Goal: Task Accomplishment & Management: Use online tool/utility

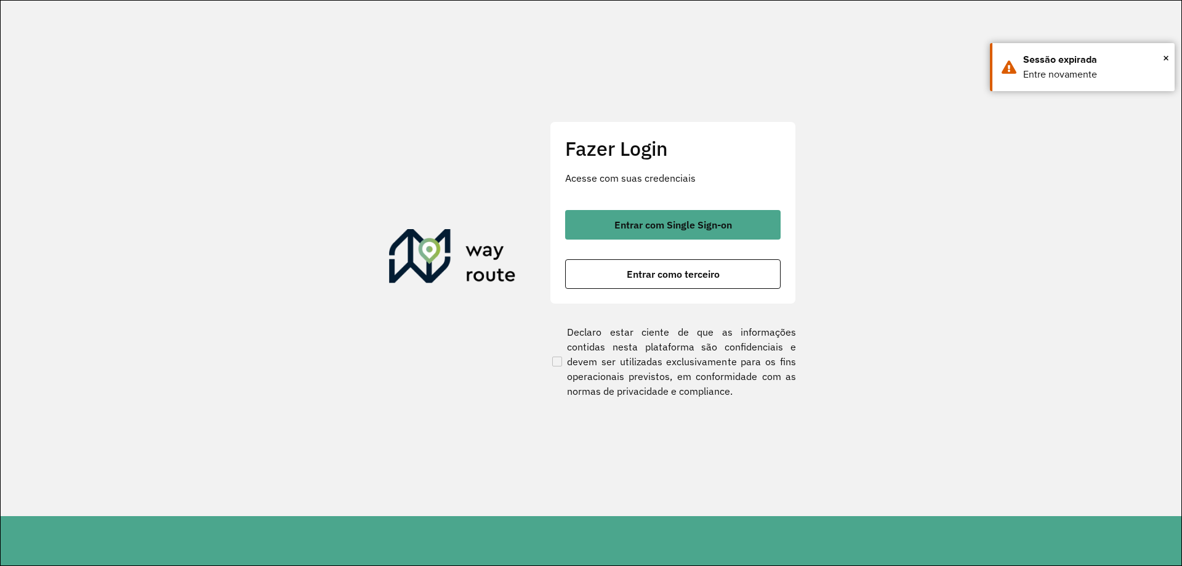
drag, startPoint x: 611, startPoint y: 220, endPoint x: 358, endPoint y: 30, distance: 316.5
click at [611, 220] on button "Entrar com Single Sign-on" at bounding box center [672, 225] width 215 height 30
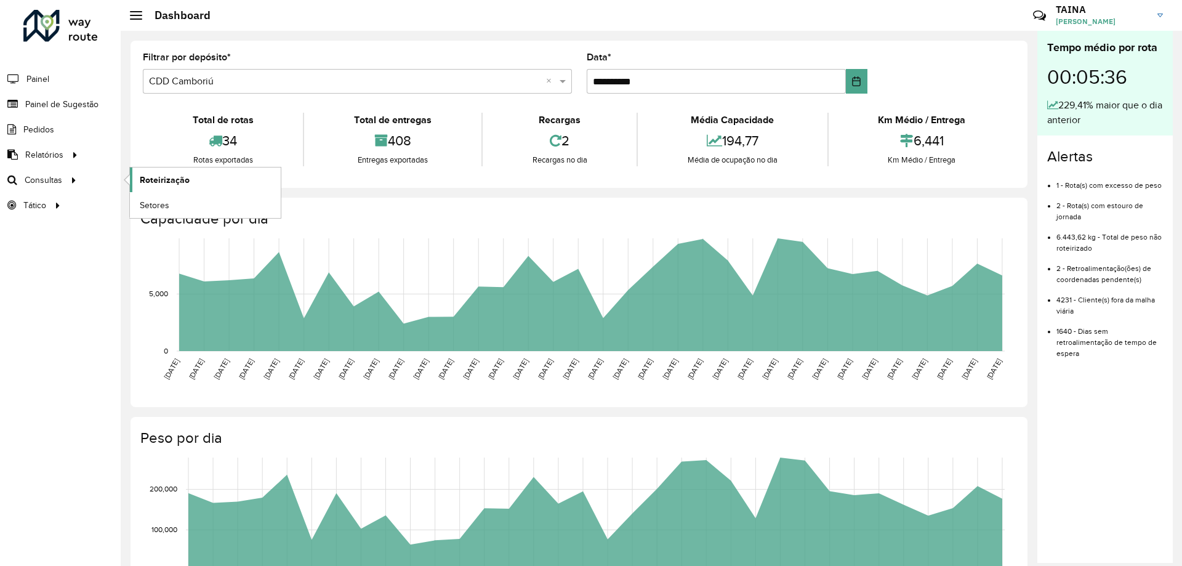
click at [163, 187] on link "Roteirização" at bounding box center [205, 179] width 151 height 25
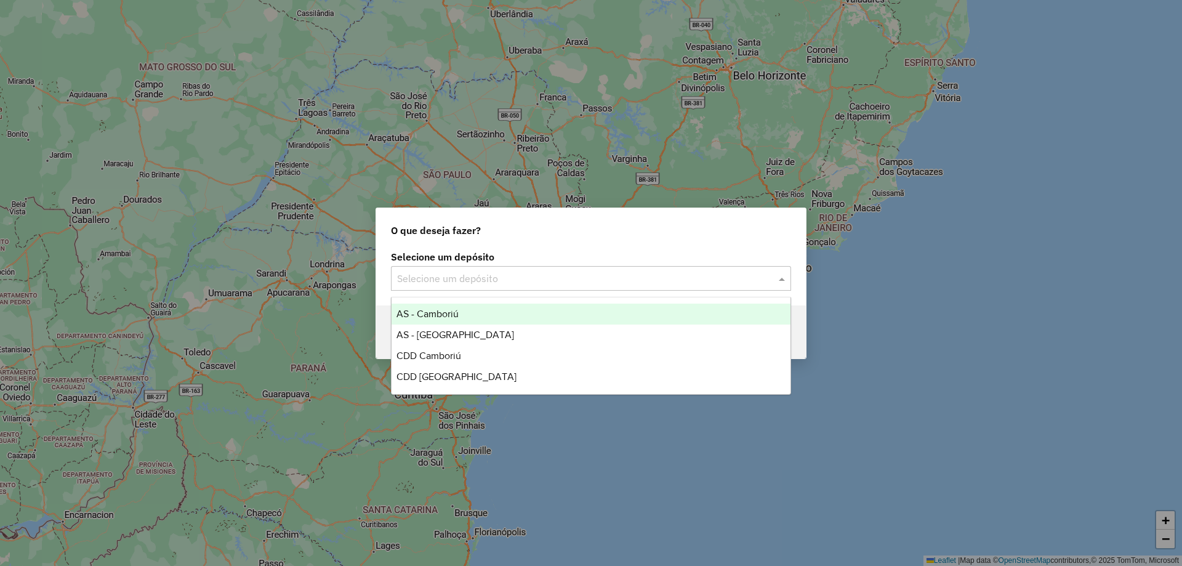
click at [412, 268] on div "Selecione um depósito" at bounding box center [591, 278] width 400 height 25
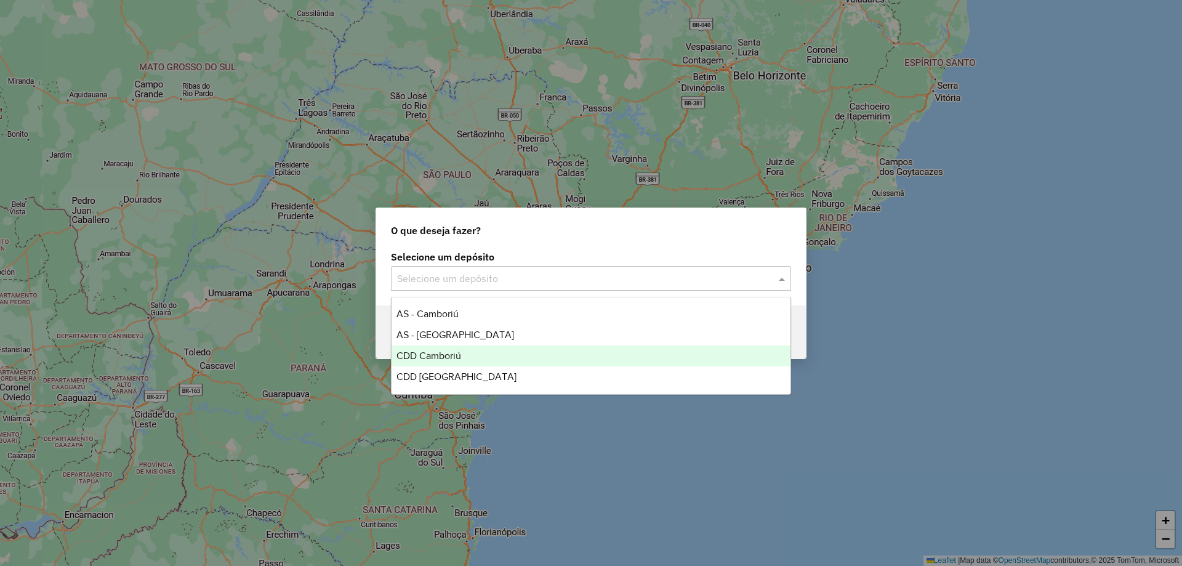
click at [451, 361] on div "CDD Camboriú" at bounding box center [590, 355] width 399 height 21
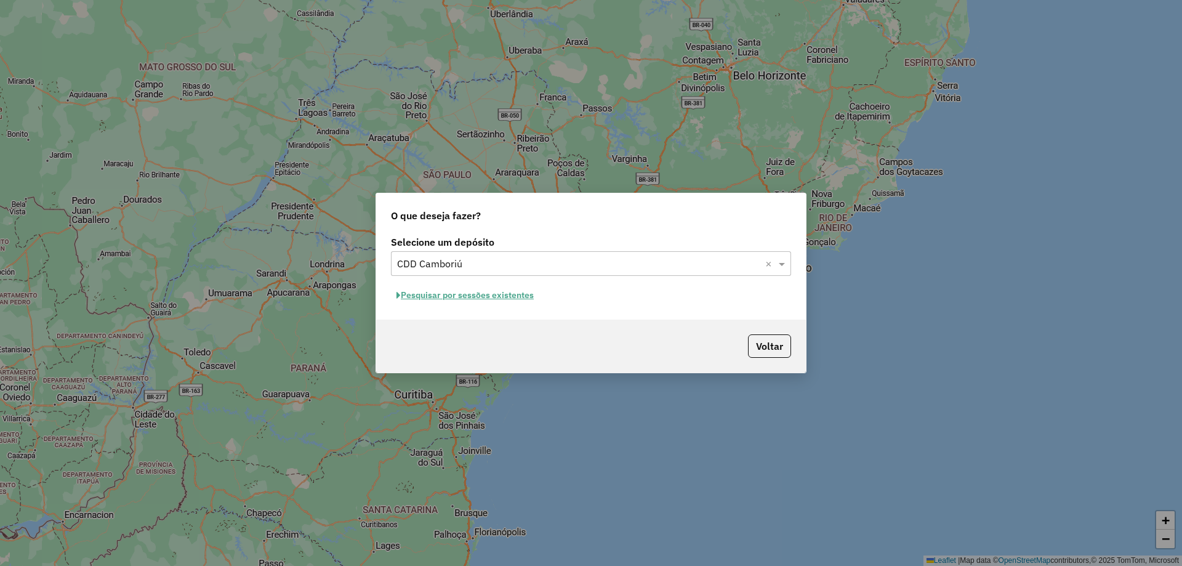
click at [421, 300] on button "Pesquisar por sessões existentes" at bounding box center [465, 295] width 148 height 19
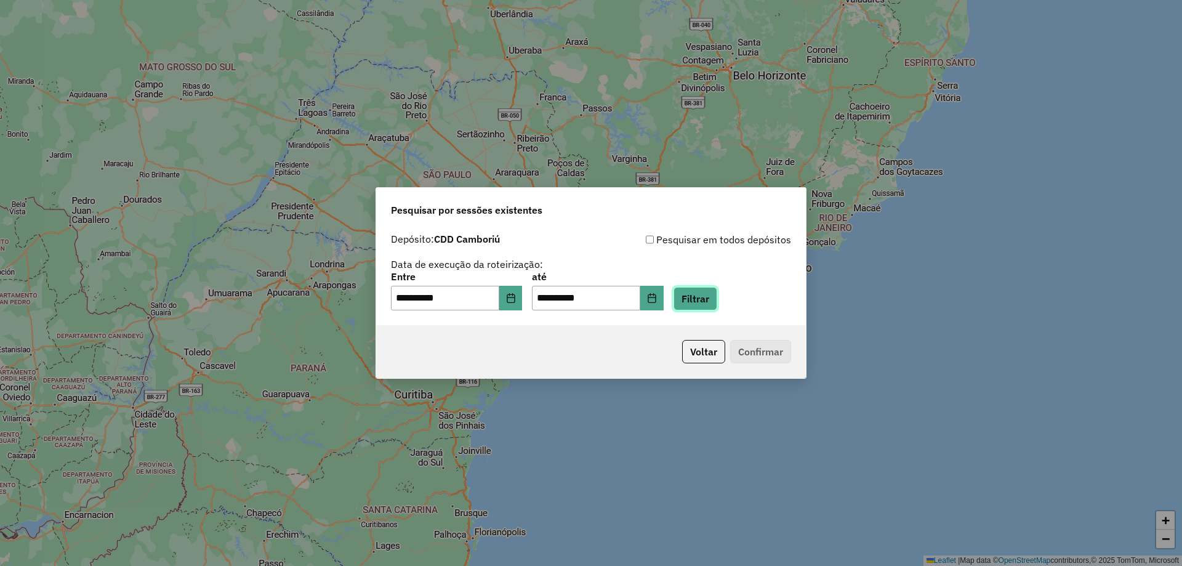
click at [717, 299] on button "Filtrar" at bounding box center [695, 298] width 44 height 23
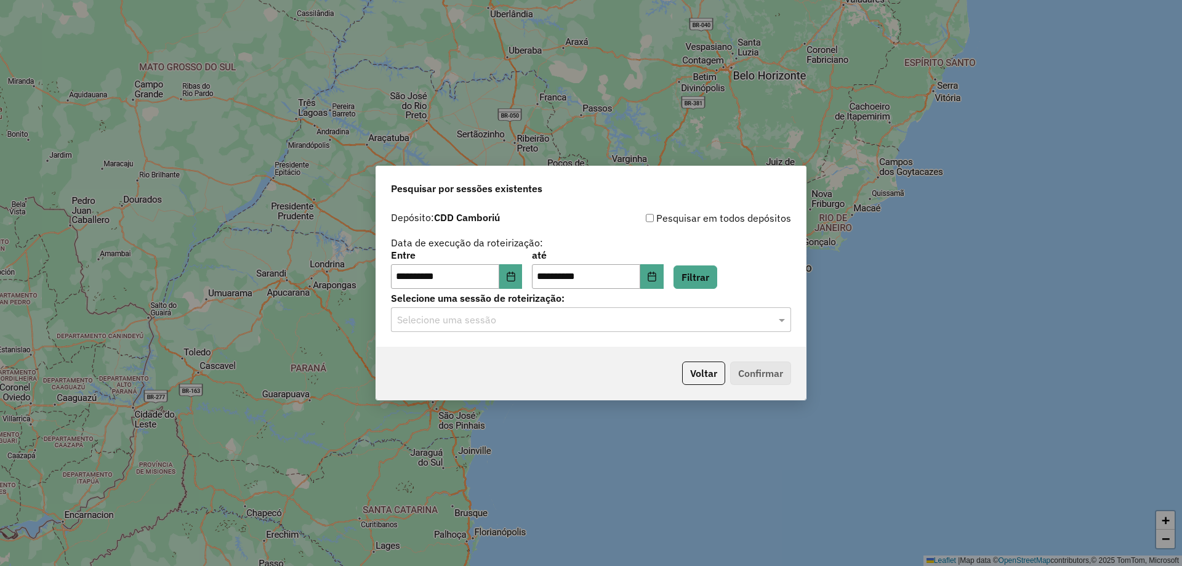
click at [497, 321] on input "text" at bounding box center [578, 320] width 363 height 15
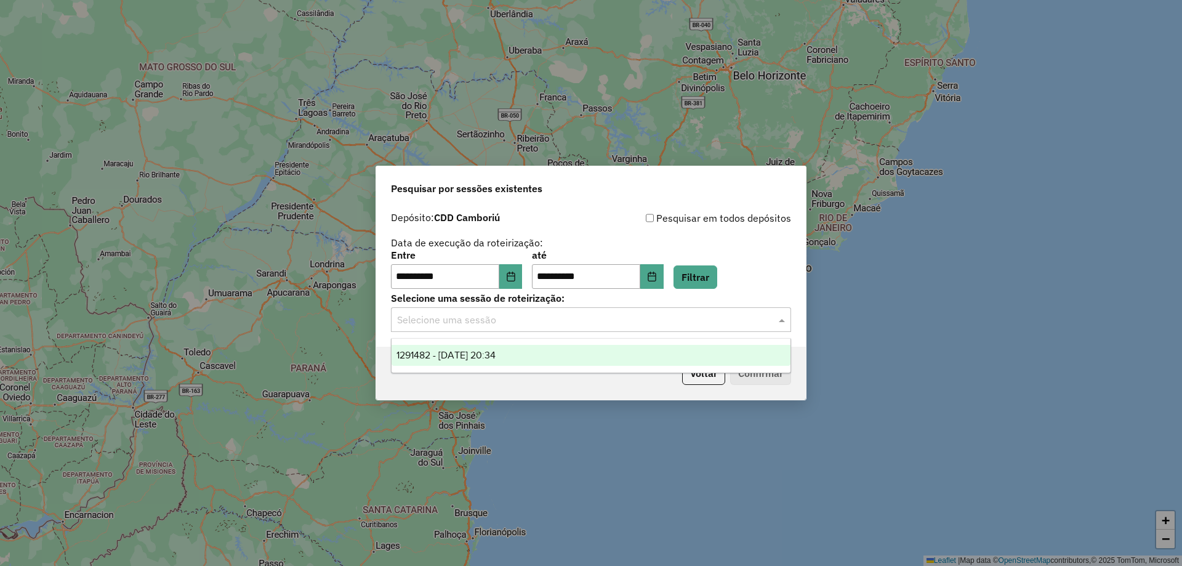
click at [517, 435] on body "**********" at bounding box center [591, 283] width 1182 height 566
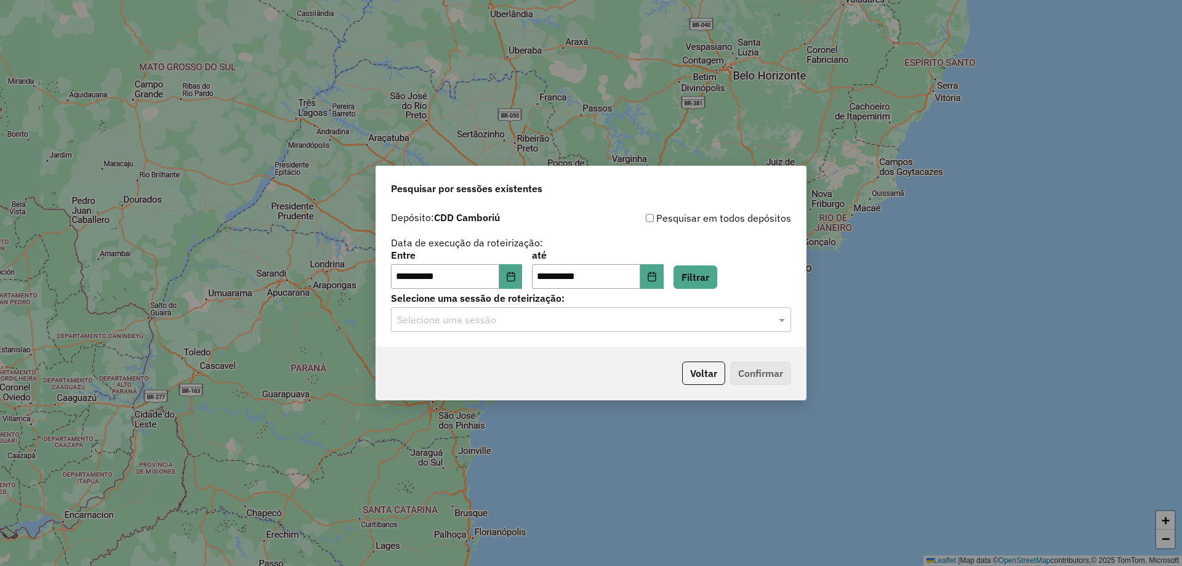
click at [607, 337] on div "**********" at bounding box center [591, 276] width 430 height 141
click at [528, 329] on div "Selecione uma sessão" at bounding box center [591, 319] width 400 height 25
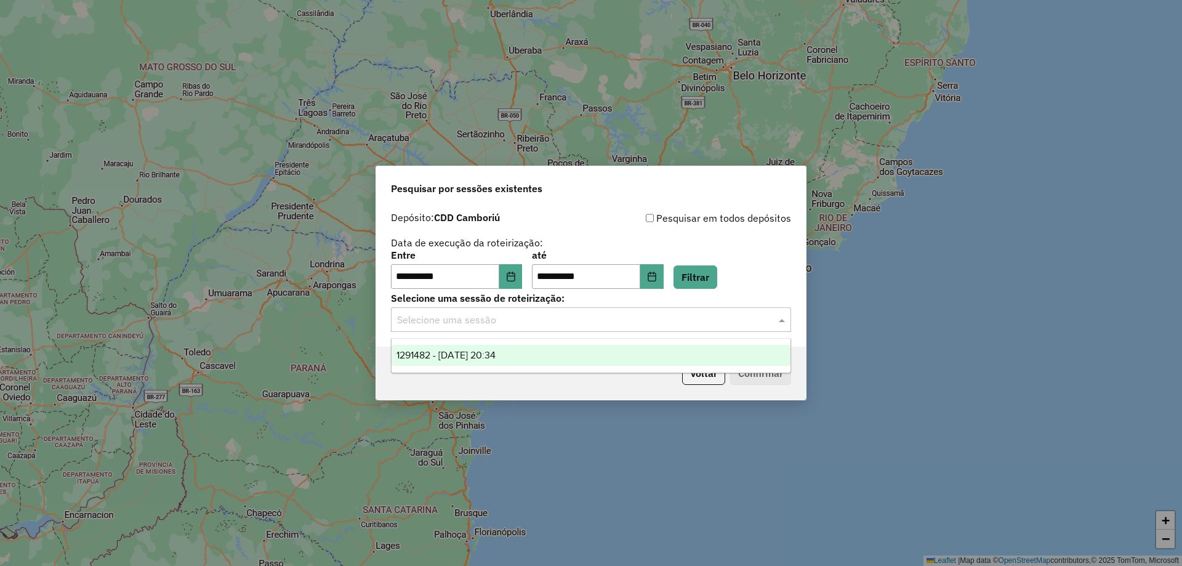
click at [518, 345] on div "1291482 - 09/10/2025 20:34" at bounding box center [590, 355] width 399 height 21
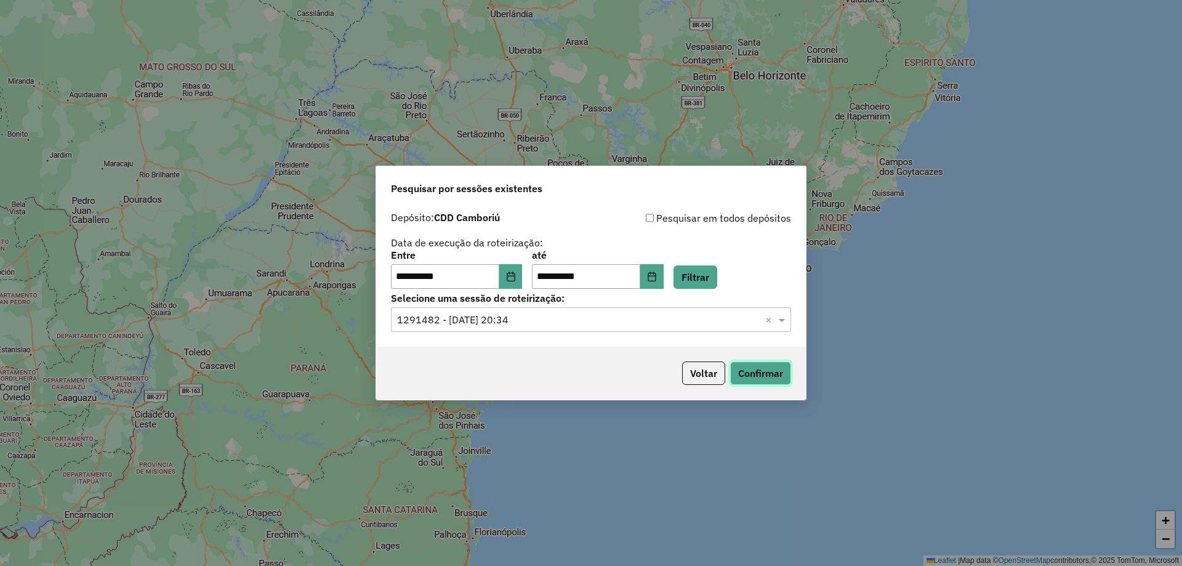
click at [758, 375] on button "Confirmar" at bounding box center [760, 372] width 61 height 23
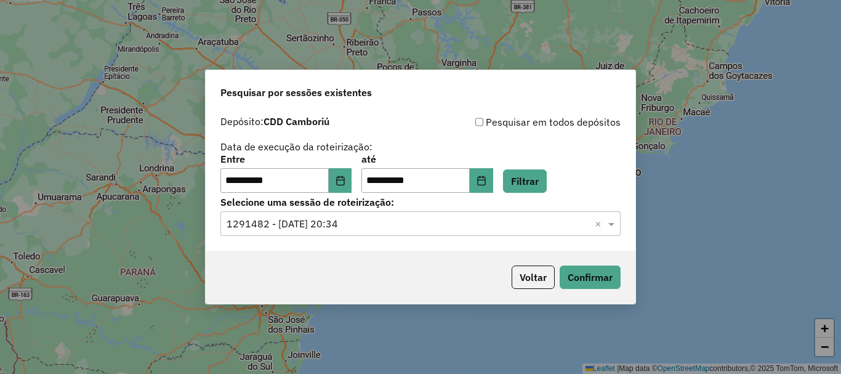
click at [403, 217] on input "text" at bounding box center [408, 224] width 363 height 15
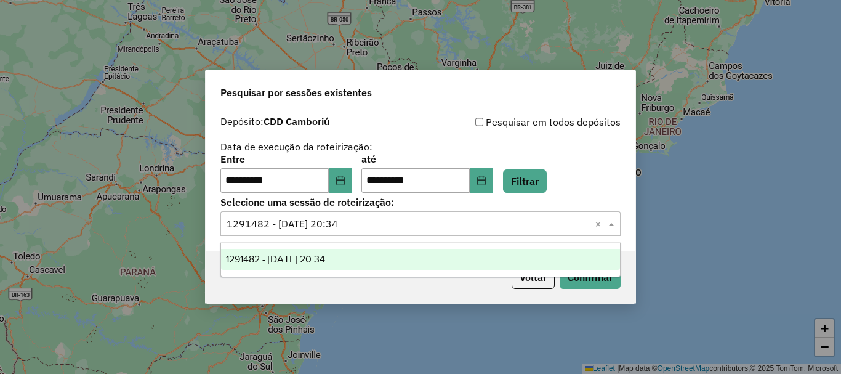
click at [580, 146] on div "**********" at bounding box center [420, 153] width 400 height 78
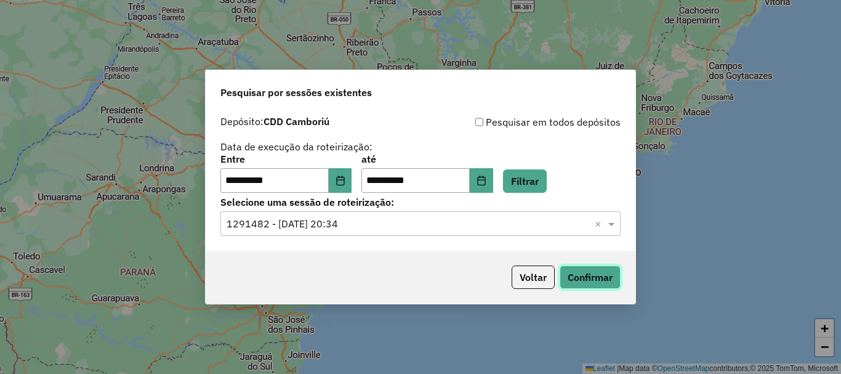
click at [598, 283] on button "Confirmar" at bounding box center [590, 276] width 61 height 23
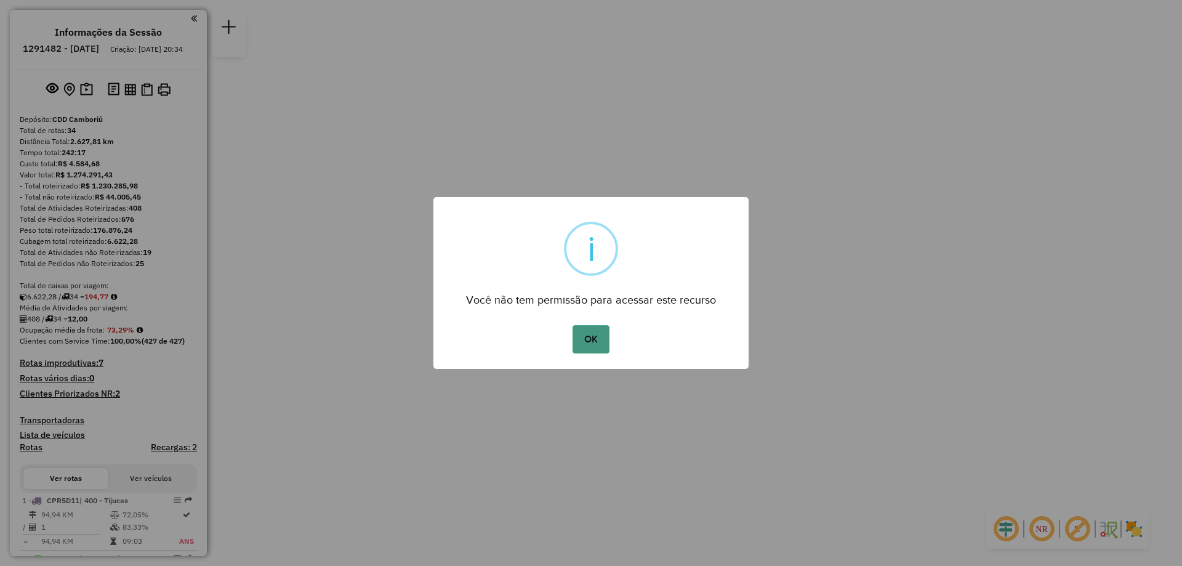
click at [597, 337] on button "OK" at bounding box center [590, 339] width 36 height 28
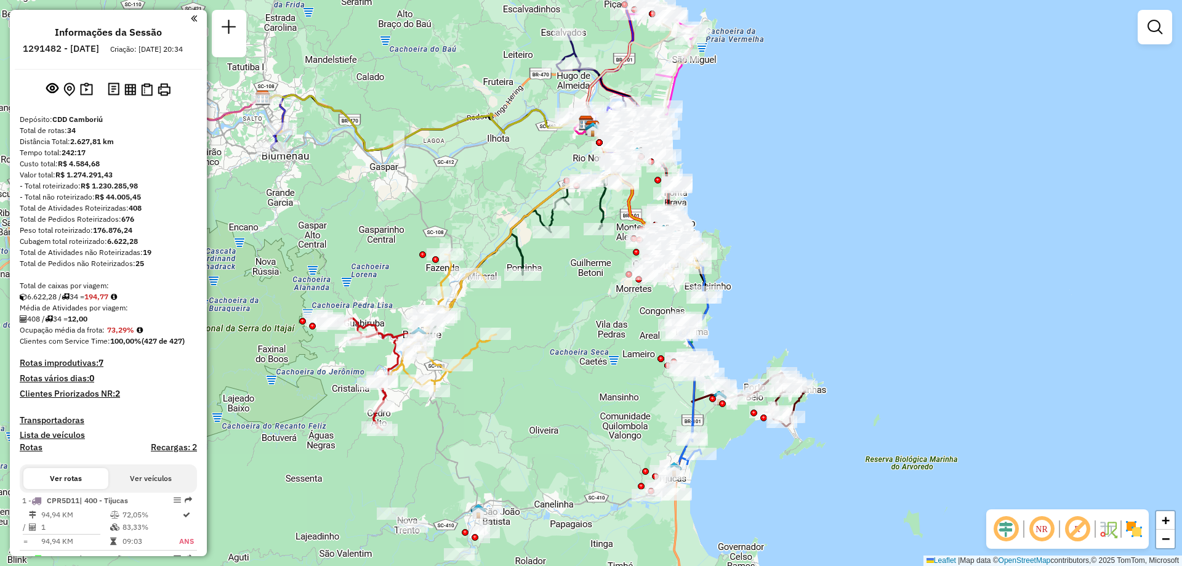
drag, startPoint x: 529, startPoint y: 423, endPoint x: 586, endPoint y: 265, distance: 167.7
click at [586, 265] on div "Janela de atendimento Grade de atendimento Capacidade Transportadoras Veículos …" at bounding box center [591, 283] width 1182 height 566
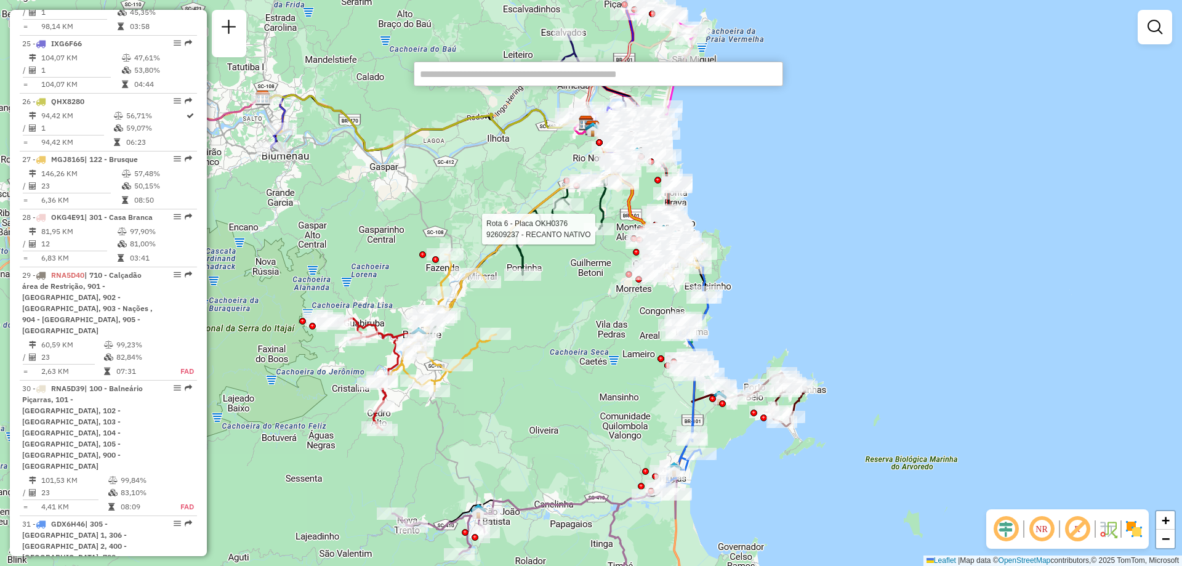
scroll to position [2524, 0]
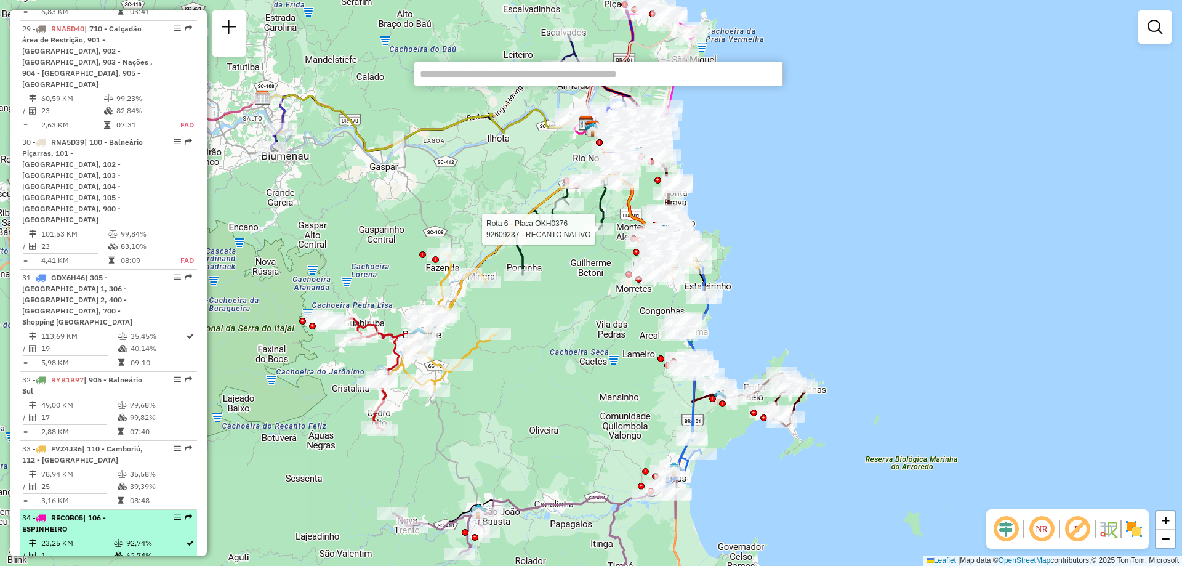
click at [137, 512] on div "34 - REC0B05 | 106 - ESPINHEIRO" at bounding box center [87, 523] width 130 height 22
select select "**********"
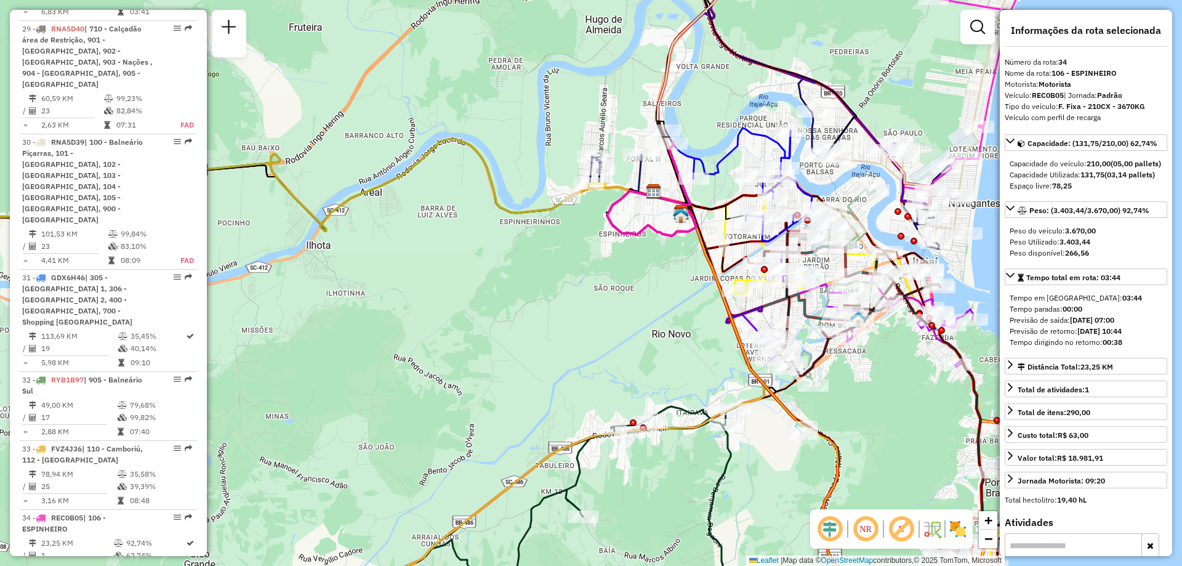
scroll to position [1580, 0]
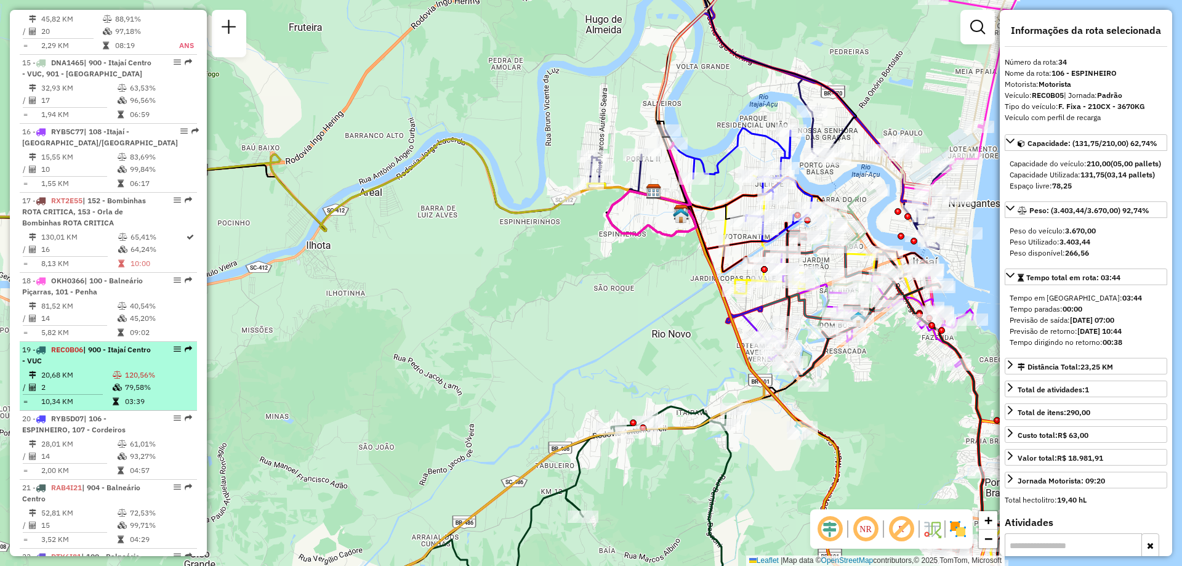
click at [81, 345] on span "REC0B06" at bounding box center [67, 349] width 32 height 9
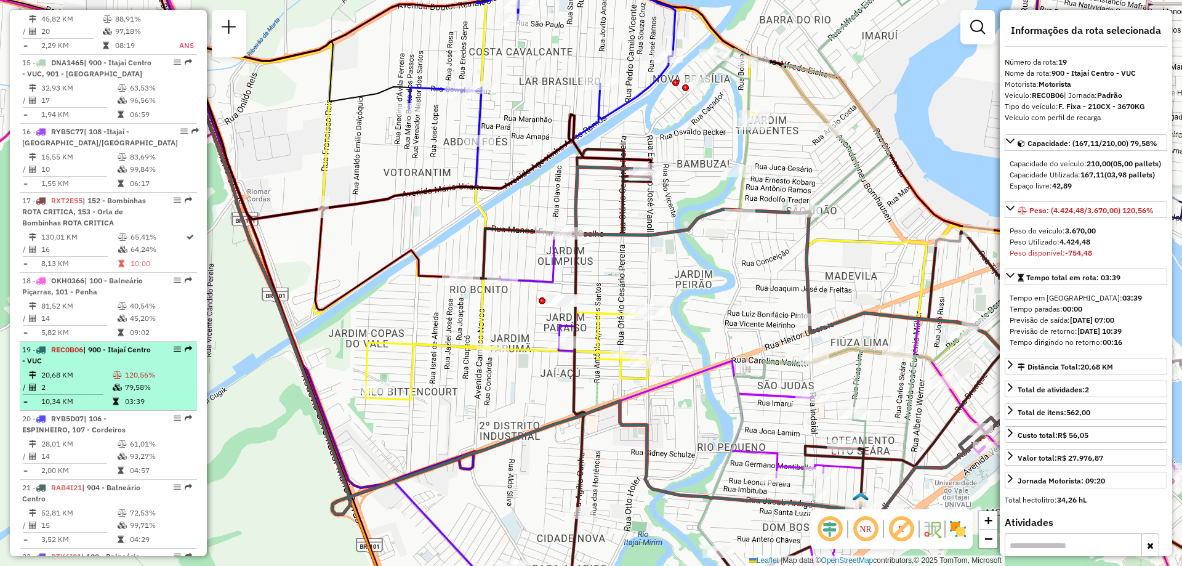
click at [113, 381] on td at bounding box center [118, 387] width 12 height 12
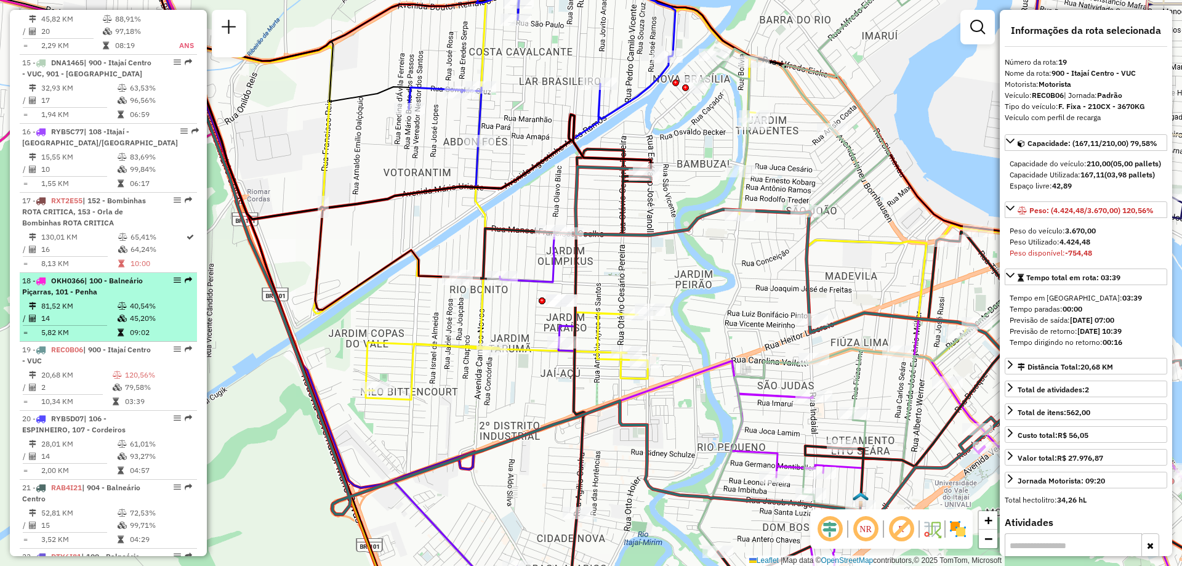
click at [119, 275] on div "18 - OKH0366 | 100 - Balneário Piçarras, 101 - Penha" at bounding box center [87, 286] width 130 height 22
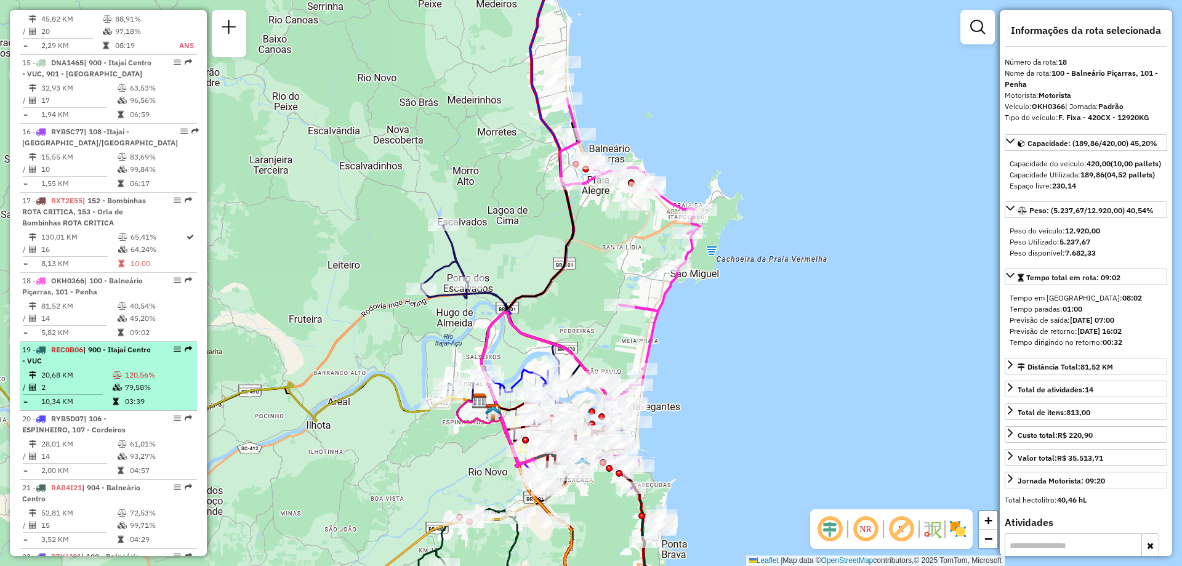
click at [108, 344] on div "19 - REC0B06 | 900 - Itajaí Centro - VUC" at bounding box center [87, 355] width 130 height 22
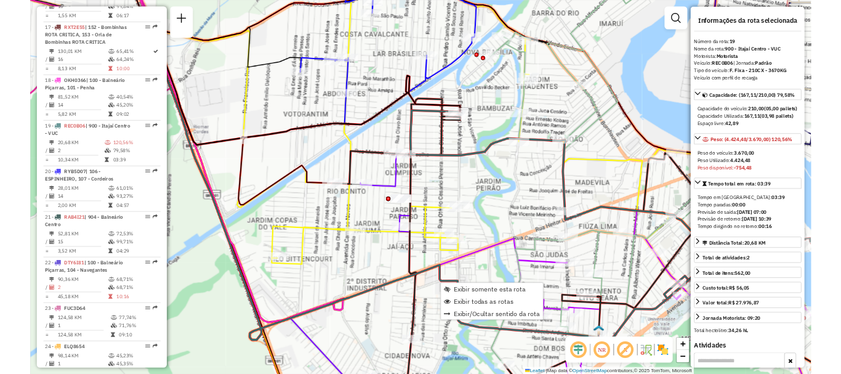
scroll to position [1845, 0]
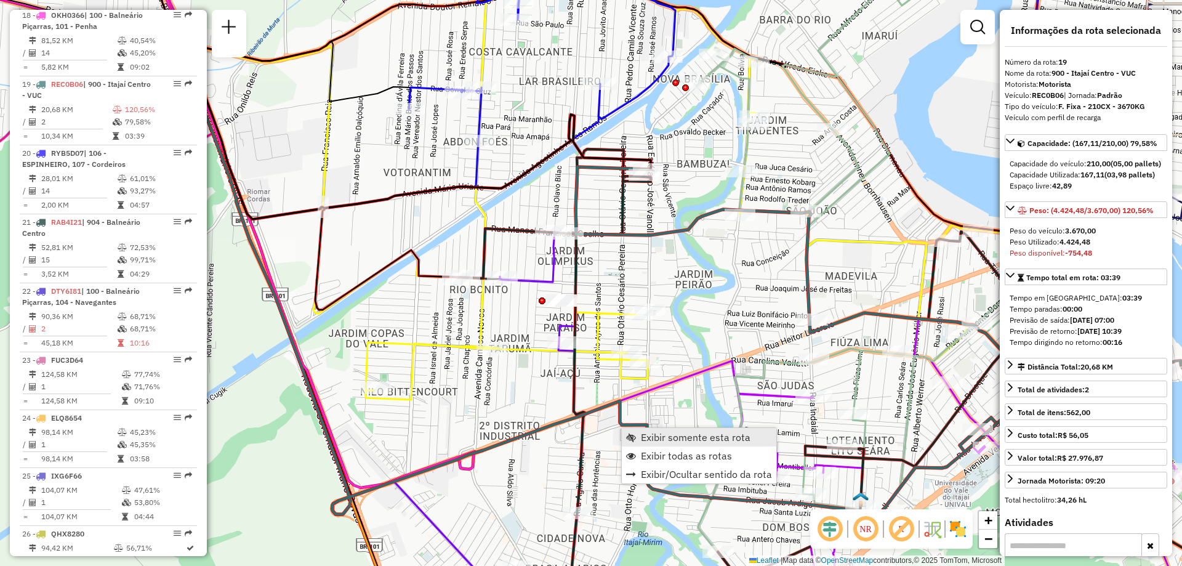
click at [640, 443] on link "Exibir somente esta rota" at bounding box center [699, 437] width 154 height 18
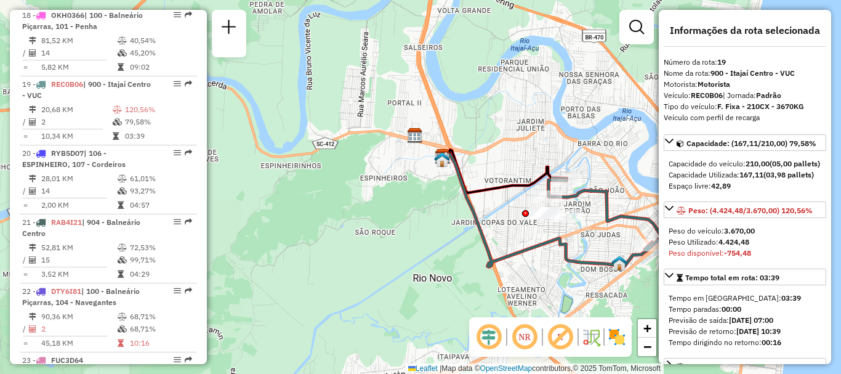
scroll to position [2663, 0]
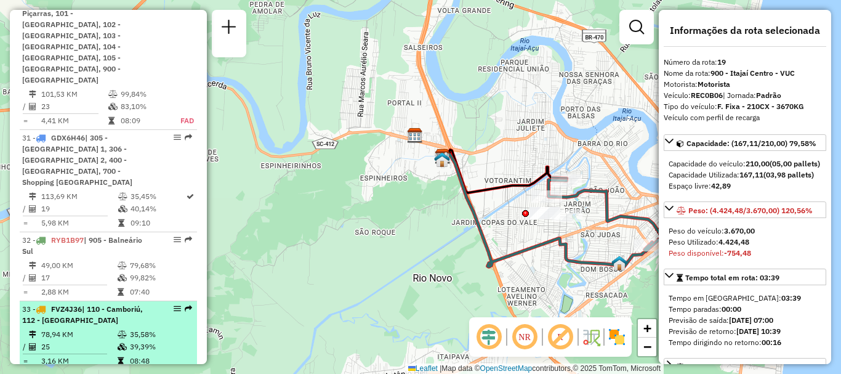
click at [84, 301] on li "33 - FVZ4J36 | 110 - Camboriú, 112 - Nova Esperança 78,94 KM 35,58% / 25 39,39%…" at bounding box center [108, 335] width 177 height 69
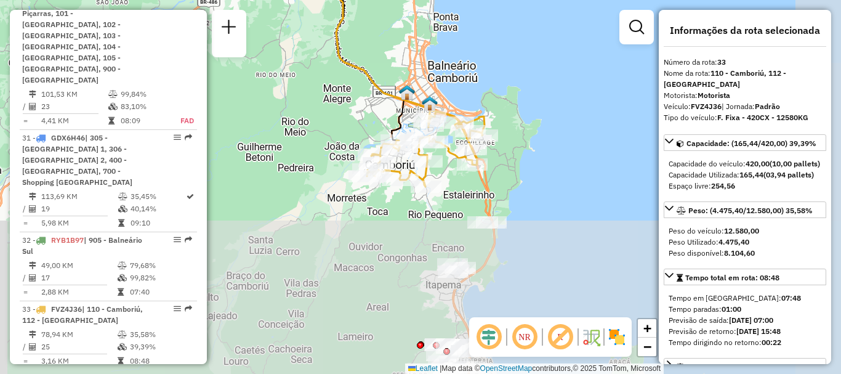
drag, startPoint x: 479, startPoint y: 227, endPoint x: 404, endPoint y: 70, distance: 174.3
click at [404, 70] on div "Janela de atendimento Grade de atendimento Capacidade Transportadoras Veículos …" at bounding box center [420, 187] width 841 height 374
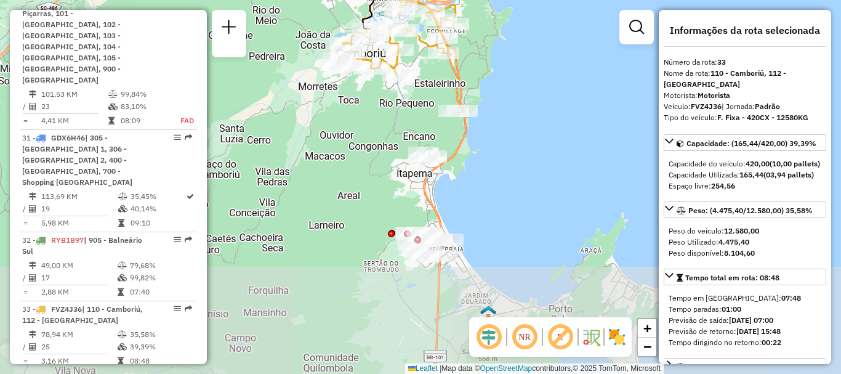
drag, startPoint x: 537, startPoint y: 266, endPoint x: 508, endPoint y: 154, distance: 115.1
click at [508, 154] on div "Janela de atendimento Grade de atendimento Capacidade Transportadoras Veículos …" at bounding box center [420, 187] width 841 height 374
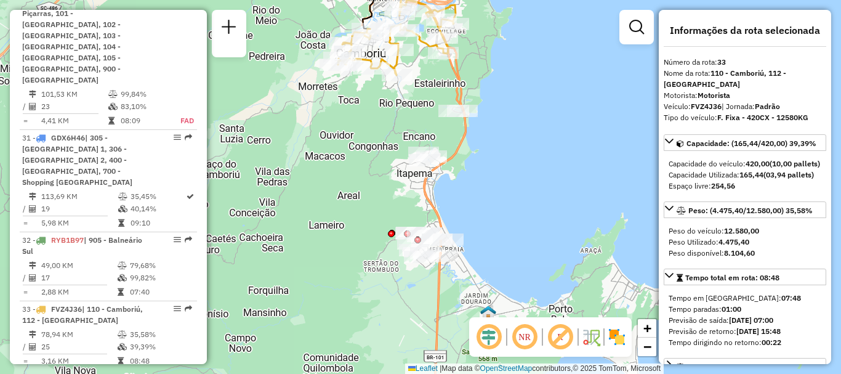
click at [531, 340] on em at bounding box center [525, 337] width 30 height 30
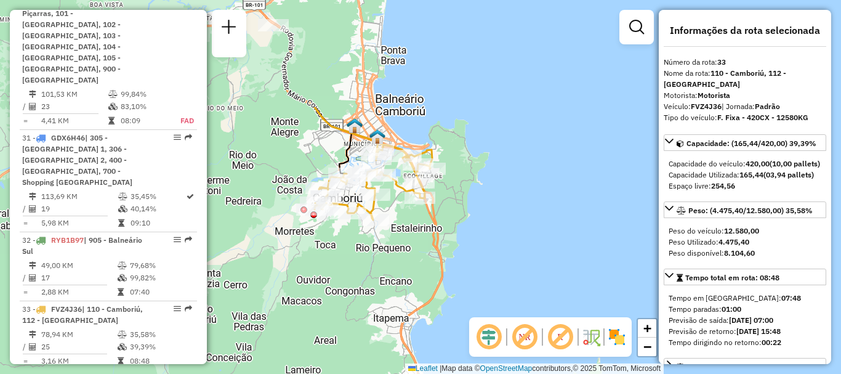
drag, startPoint x: 415, startPoint y: 117, endPoint x: 392, endPoint y: 262, distance: 146.5
click at [392, 262] on div "Janela de atendimento Grade de atendimento Capacidade Transportadoras Veículos …" at bounding box center [420, 187] width 841 height 374
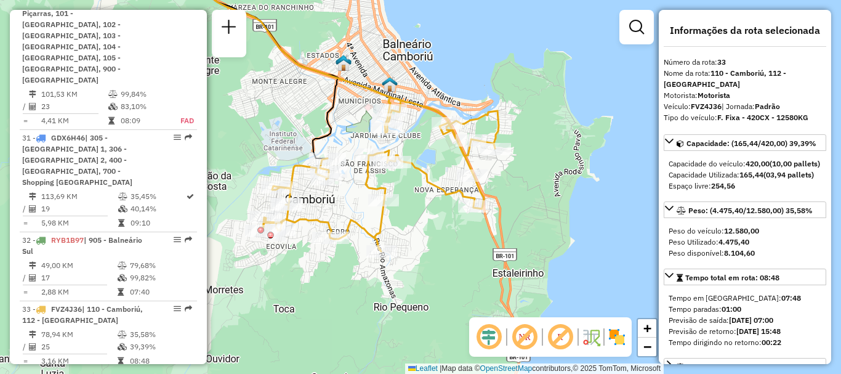
click at [619, 332] on img at bounding box center [617, 337] width 20 height 20
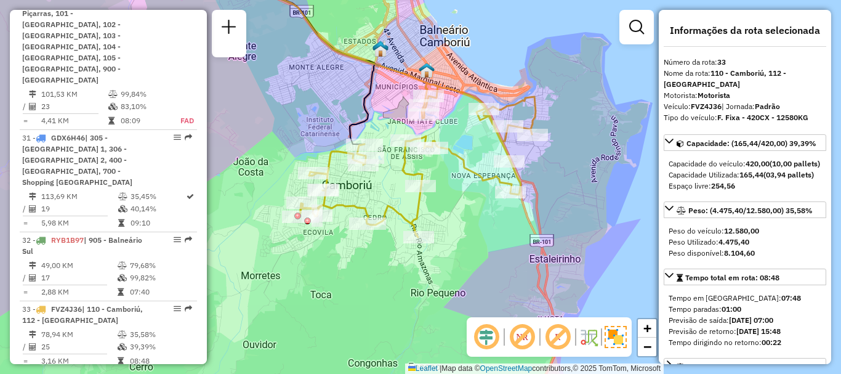
drag, startPoint x: 411, startPoint y: 251, endPoint x: 447, endPoint y: 237, distance: 39.0
click at [447, 237] on div "Janela de atendimento Grade de atendimento Capacidade Transportadoras Veículos …" at bounding box center [420, 187] width 841 height 374
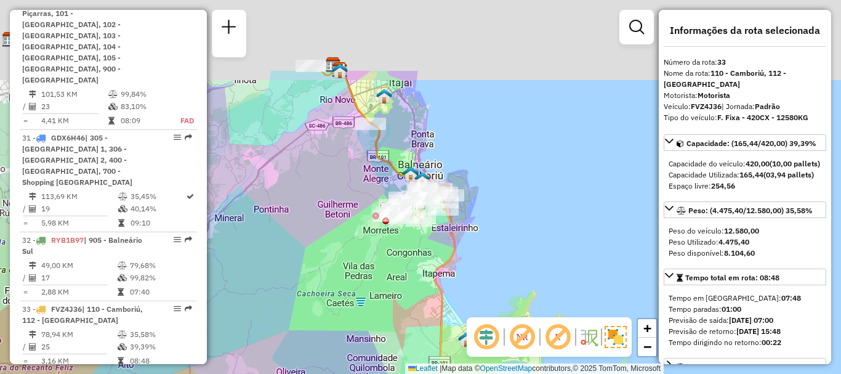
drag, startPoint x: 332, startPoint y: 75, endPoint x: 380, endPoint y: 197, distance: 130.8
click at [380, 197] on div "Janela de atendimento Grade de atendimento Capacidade Transportadoras Veículos …" at bounding box center [420, 187] width 841 height 374
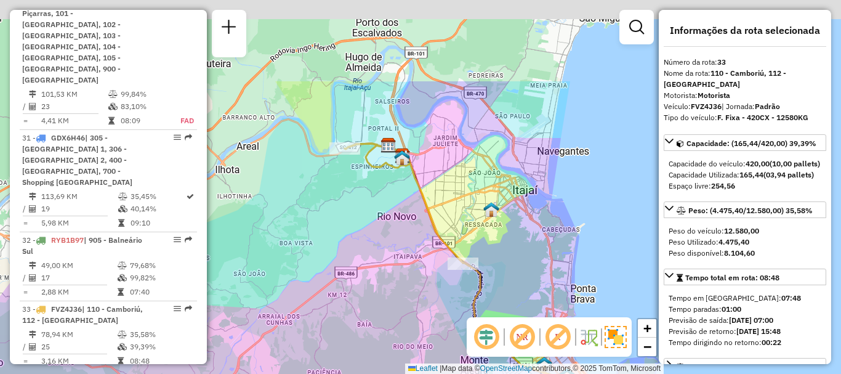
drag, startPoint x: 319, startPoint y: 98, endPoint x: 400, endPoint y: 217, distance: 143.6
click at [400, 217] on div "Rota 33 - Placa FVZ4J36 92618531 - DANILO FRANKIEVICZ Rota 33 - Placa FVZ4J36 9…" at bounding box center [420, 187] width 841 height 374
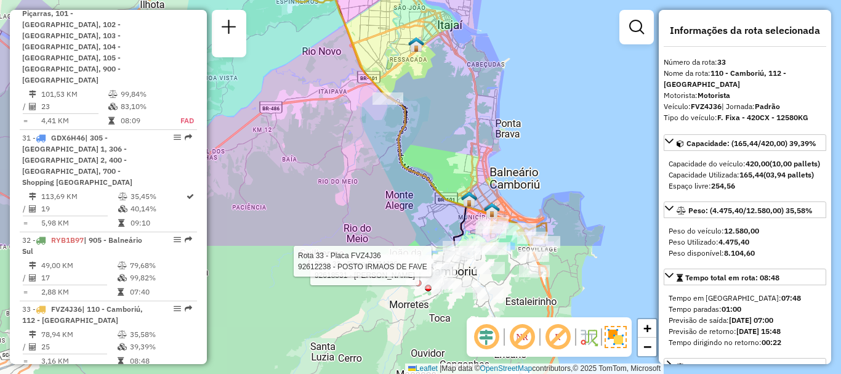
drag, startPoint x: 404, startPoint y: 267, endPoint x: 329, endPoint y: 102, distance: 181.3
click at [329, 102] on div "Rota 33 - Placa FVZ4J36 92618531 - DANILO FRANKIEVICZ Rota 33 - Placa FVZ4J36 9…" at bounding box center [420, 187] width 841 height 374
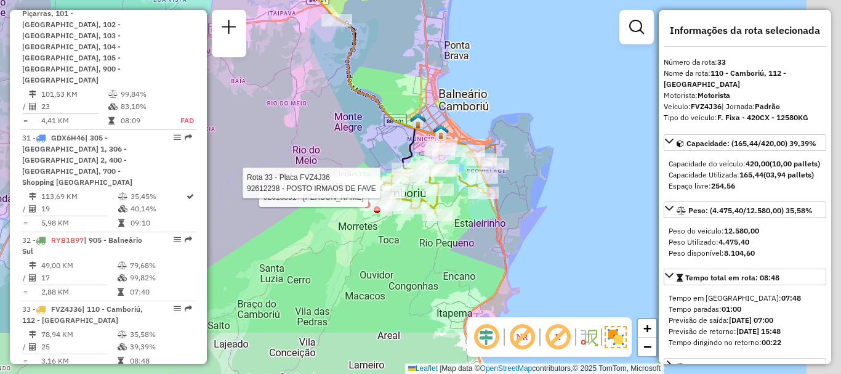
drag, startPoint x: 383, startPoint y: 179, endPoint x: 332, endPoint y: 100, distance: 93.4
click at [332, 100] on div "Rota 33 - Placa FVZ4J36 92618531 - DANILO FRANKIEVICZ Rota 33 - Placa FVZ4J36 9…" at bounding box center [420, 187] width 841 height 374
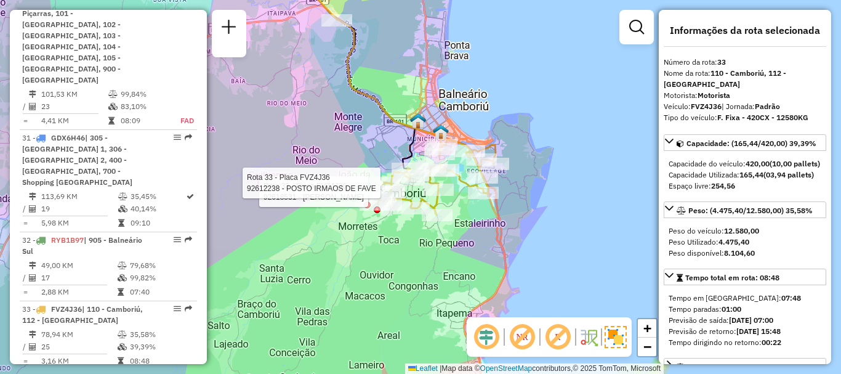
scroll to position [873, 0]
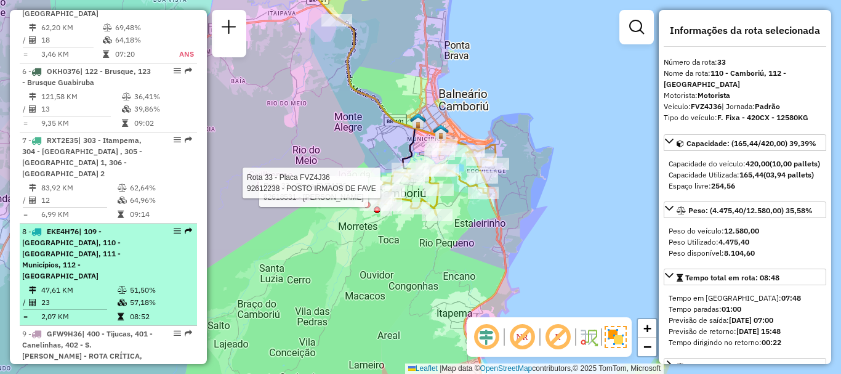
click at [108, 227] on span "| 109 - Monte Alegre, 110 - Camboriú, 111 - Municípios, 112 - Nova Esperança" at bounding box center [71, 254] width 98 height 54
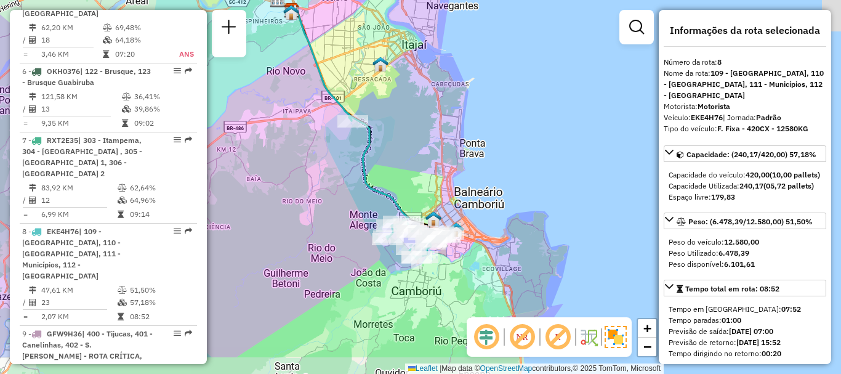
drag, startPoint x: 529, startPoint y: 232, endPoint x: 480, endPoint y: 179, distance: 72.8
click at [480, 179] on div "Janela de atendimento Grade de atendimento Capacidade Transportadoras Veículos …" at bounding box center [420, 187] width 841 height 374
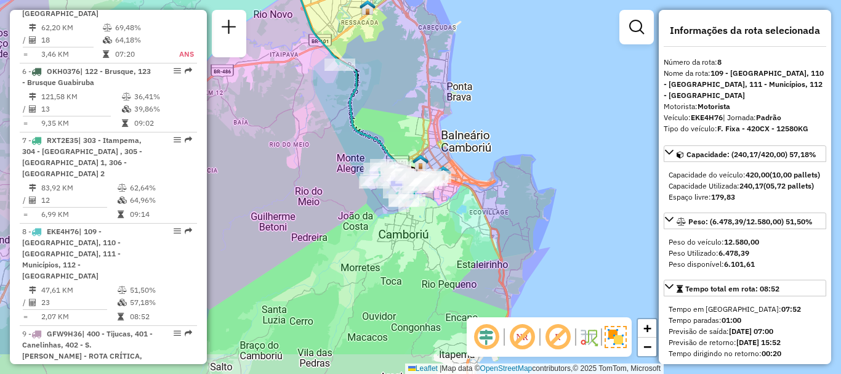
drag, startPoint x: 415, startPoint y: 206, endPoint x: 402, endPoint y: 150, distance: 58.1
click at [402, 150] on div "Janela de atendimento Grade de atendimento Capacidade Transportadoras Veículos …" at bounding box center [420, 187] width 841 height 374
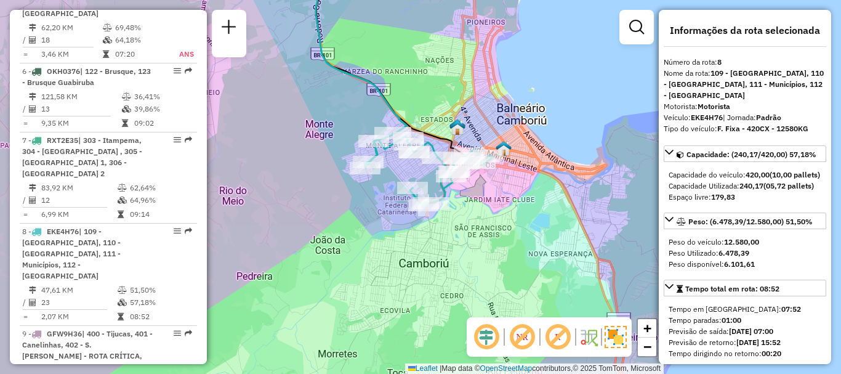
drag, startPoint x: 386, startPoint y: 204, endPoint x: 386, endPoint y: 212, distance: 8.0
click at [386, 212] on div "Janela de atendimento Grade de atendimento Capacidade Transportadoras Veículos …" at bounding box center [420, 187] width 841 height 374
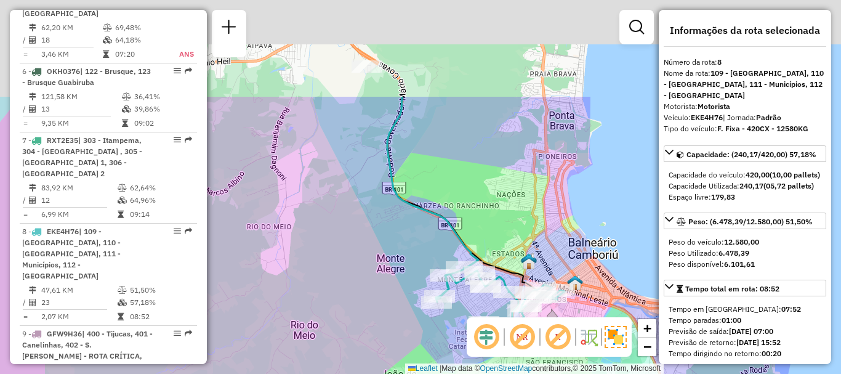
drag, startPoint x: 358, startPoint y: 82, endPoint x: 429, endPoint y: 216, distance: 152.0
click at [429, 216] on icon at bounding box center [475, 220] width 177 height 246
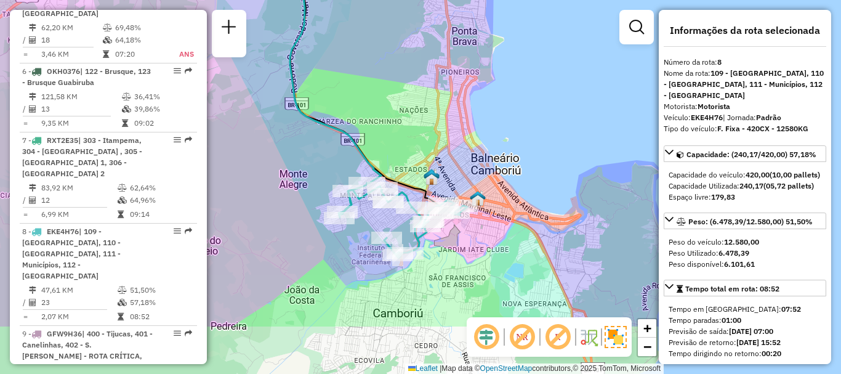
drag, startPoint x: 435, startPoint y: 175, endPoint x: 338, endPoint y: 90, distance: 128.7
click at [338, 90] on div "Janela de atendimento Grade de atendimento Capacidade Transportadoras Veículos …" at bounding box center [420, 187] width 841 height 374
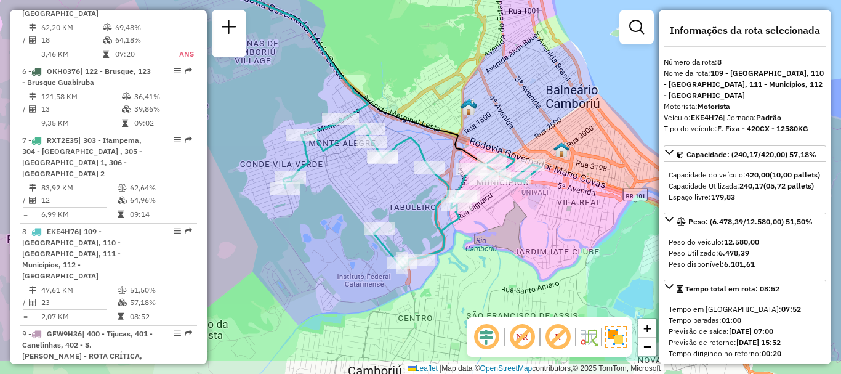
drag, startPoint x: 395, startPoint y: 219, endPoint x: 396, endPoint y: 168, distance: 50.5
click at [396, 168] on div "Rota 8 - Placa EKE4H76 92600620 - MERCADO LIDER LTDA Janela de atendimento Grad…" at bounding box center [420, 187] width 841 height 374
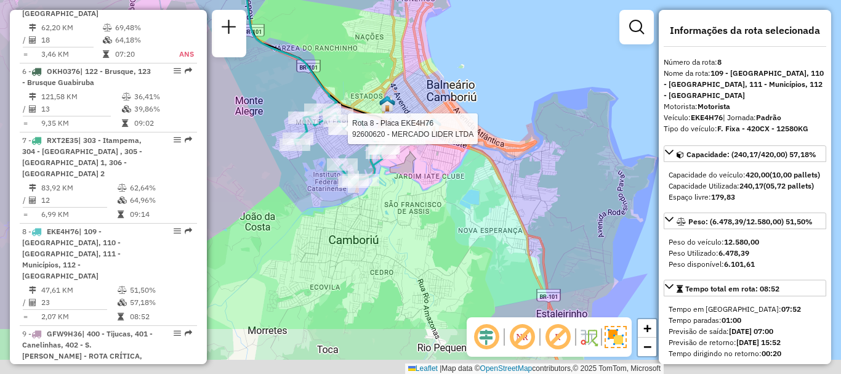
drag, startPoint x: 337, startPoint y: 265, endPoint x: 321, endPoint y: 183, distance: 83.4
click at [321, 183] on div "Rota 8 - Placa EKE4H76 92600620 - MERCADO LIDER LTDA Janela de atendimento Grad…" at bounding box center [420, 187] width 841 height 374
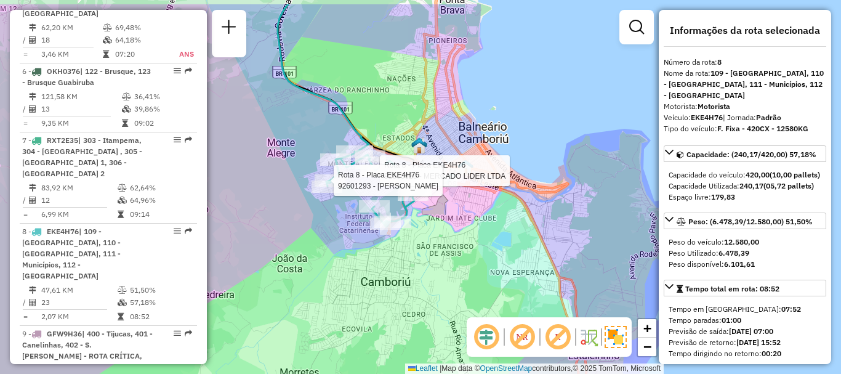
drag, startPoint x: 291, startPoint y: 211, endPoint x: 316, endPoint y: 251, distance: 47.6
click at [316, 251] on div "Rota 8 - Placa EKE4H76 92600620 - MERCADO LIDER LTDA Rota 8 - Placa EKE4H76 926…" at bounding box center [420, 187] width 841 height 374
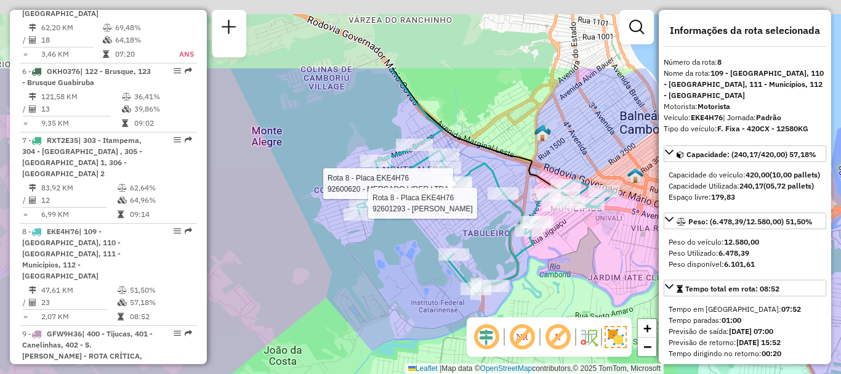
drag, startPoint x: 455, startPoint y: 142, endPoint x: 446, endPoint y: 264, distance: 122.8
click at [447, 278] on icon at bounding box center [485, 181] width 257 height 226
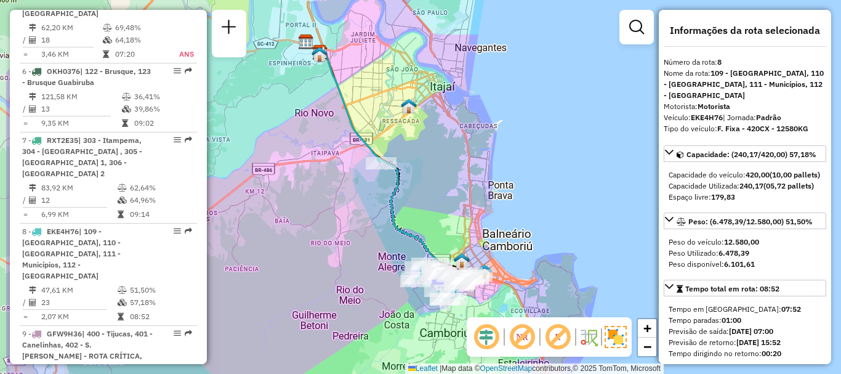
drag, startPoint x: 302, startPoint y: 238, endPoint x: 392, endPoint y: 241, distance: 90.6
click at [392, 241] on div "Janela de atendimento Grade de atendimento Capacidade Transportadoras Veículos …" at bounding box center [420, 187] width 841 height 374
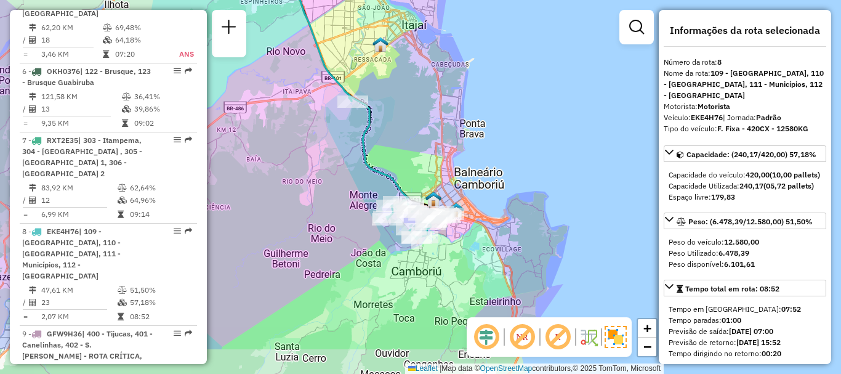
drag, startPoint x: 500, startPoint y: 153, endPoint x: 472, endPoint y: 92, distance: 67.8
click at [472, 92] on div "Janela de atendimento Grade de atendimento Capacidade Transportadoras Veículos …" at bounding box center [420, 187] width 841 height 374
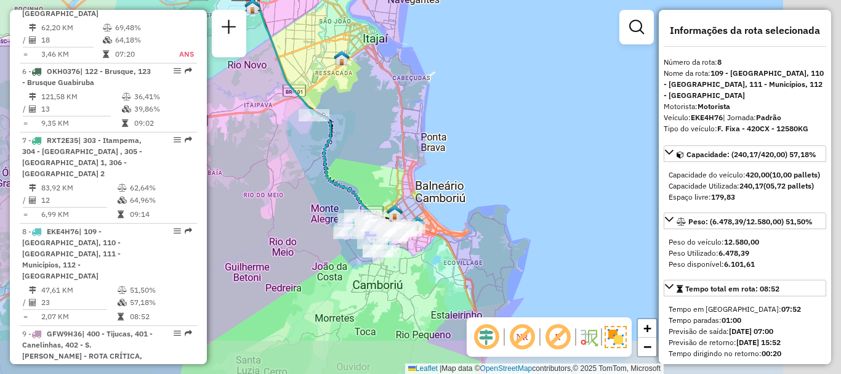
drag, startPoint x: 575, startPoint y: 222, endPoint x: 440, endPoint y: 188, distance: 138.8
click at [440, 188] on div "Janela de atendimento Grade de atendimento Capacidade Transportadoras Veículos …" at bounding box center [420, 187] width 841 height 374
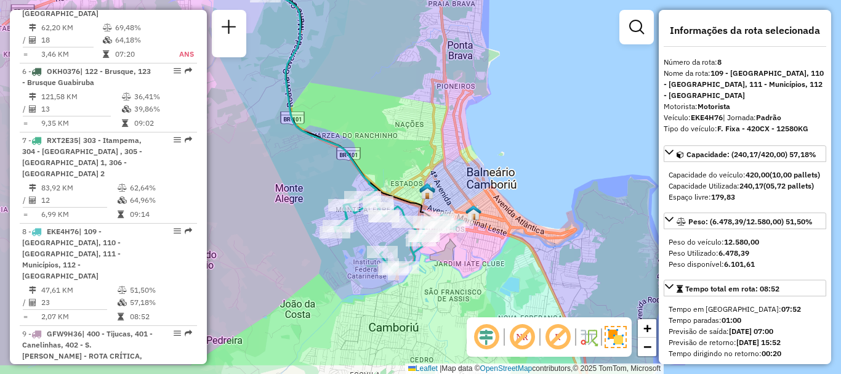
drag, startPoint x: 440, startPoint y: 188, endPoint x: 520, endPoint y: 143, distance: 92.1
click at [520, 143] on div "Janela de atendimento Grade de atendimento Capacidade Transportadoras Veículos …" at bounding box center [420, 187] width 841 height 374
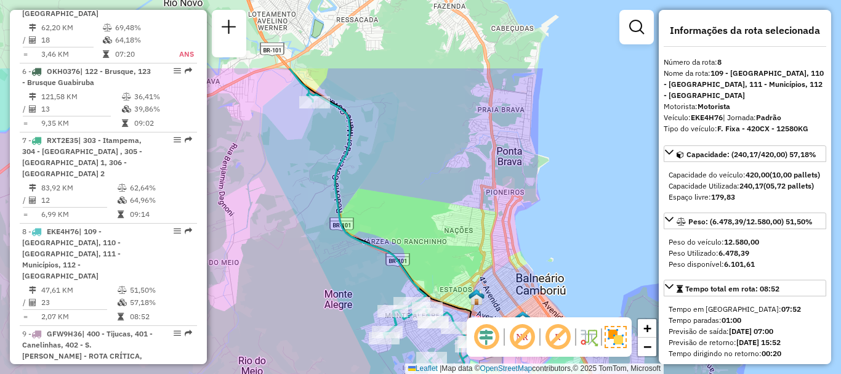
drag, startPoint x: 343, startPoint y: 88, endPoint x: 391, endPoint y: 195, distance: 116.8
click at [391, 195] on div "Janela de atendimento Grade de atendimento Capacidade Transportadoras Veículos …" at bounding box center [420, 187] width 841 height 374
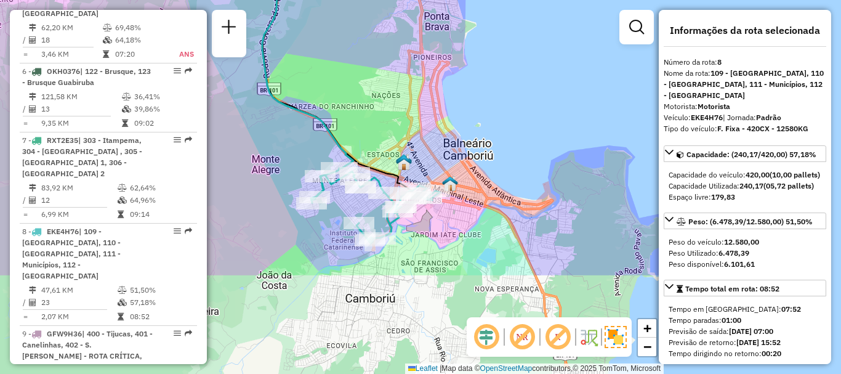
drag, startPoint x: 524, startPoint y: 145, endPoint x: 466, endPoint y: 47, distance: 114.5
click at [466, 47] on div "Janela de atendimento Grade de atendimento Capacidade Transportadoras Veículos …" at bounding box center [420, 187] width 841 height 374
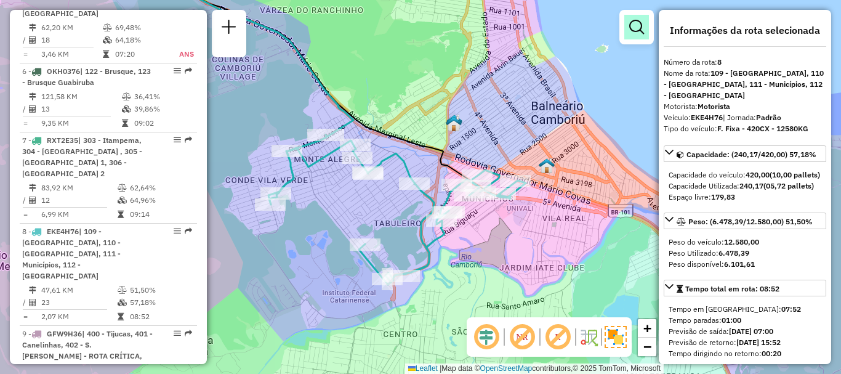
scroll to position [2514, 0]
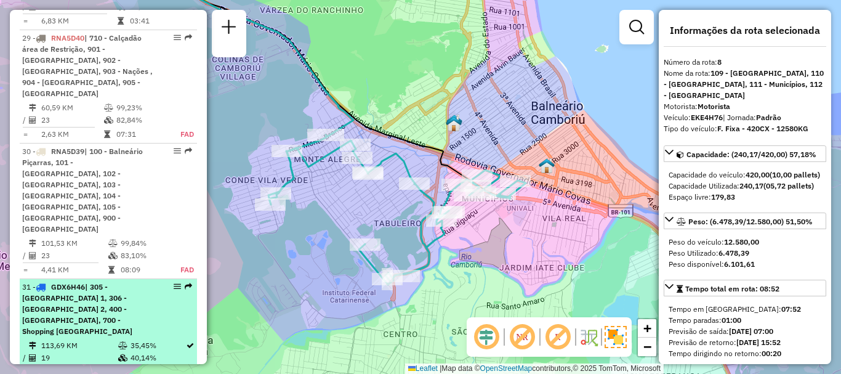
click at [105, 339] on td "113,69 KM" at bounding box center [79, 345] width 77 height 12
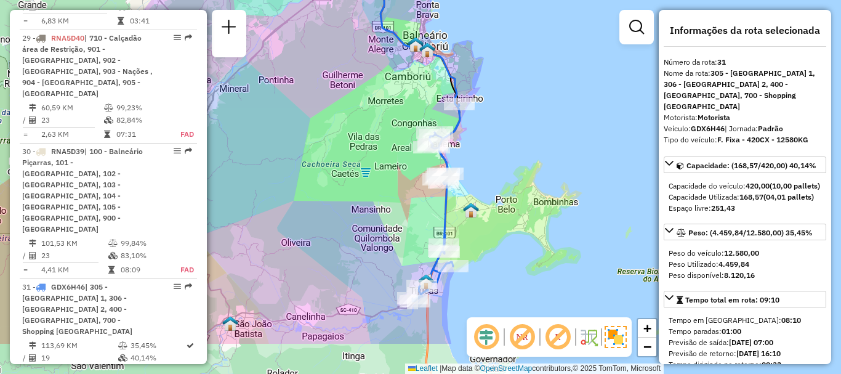
drag, startPoint x: 454, startPoint y: 189, endPoint x: 436, endPoint y: 122, distance: 69.4
click at [436, 122] on div "Janela de atendimento Grade de atendimento Capacidade Transportadoras Veículos …" at bounding box center [420, 187] width 841 height 374
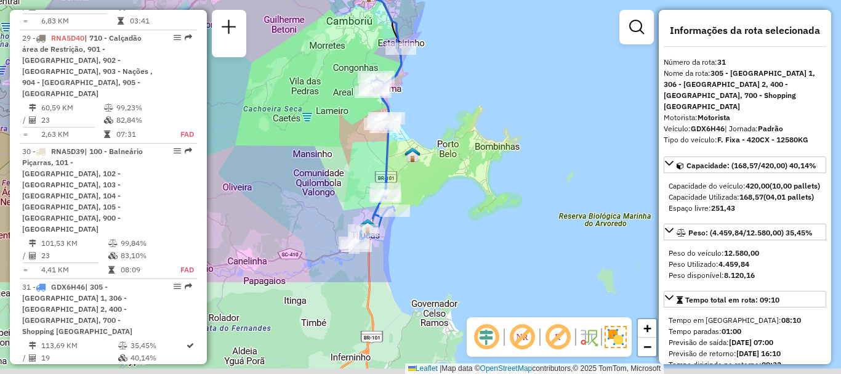
drag, startPoint x: 396, startPoint y: 278, endPoint x: 415, endPoint y: 150, distance: 129.4
click at [415, 150] on img at bounding box center [412, 154] width 16 height 16
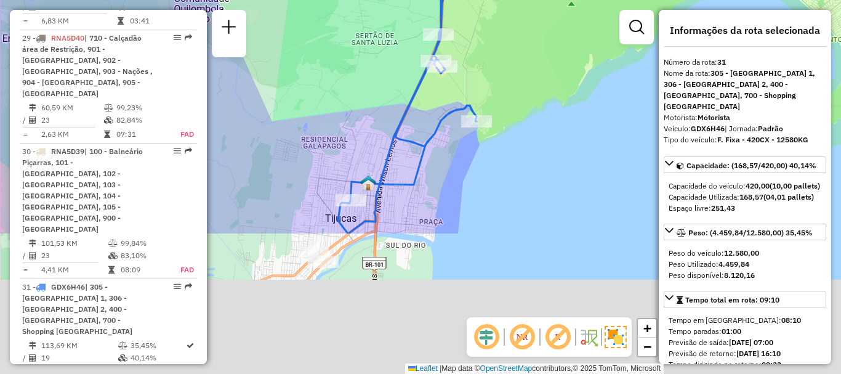
drag, startPoint x: 379, startPoint y: 225, endPoint x: 401, endPoint y: 48, distance: 178.7
click at [401, 48] on div "Janela de atendimento Grade de atendimento Capacidade Transportadoras Veículos …" at bounding box center [420, 187] width 841 height 374
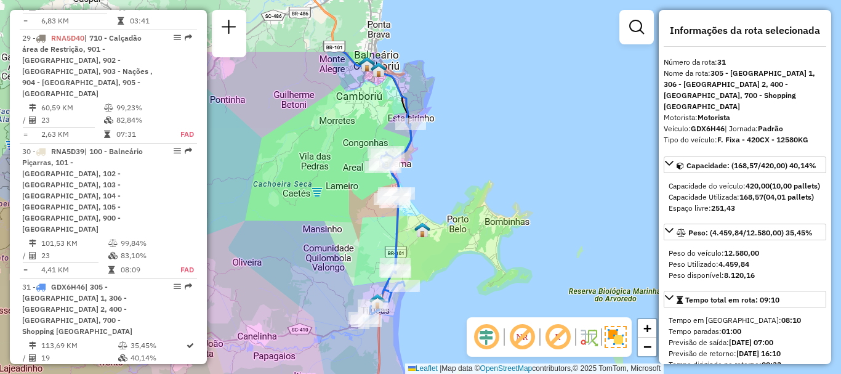
drag, startPoint x: 565, startPoint y: 124, endPoint x: 574, endPoint y: 212, distance: 89.1
click at [574, 212] on div "Janela de atendimento Grade de atendimento Capacidade Transportadoras Veículos …" at bounding box center [420, 187] width 841 height 374
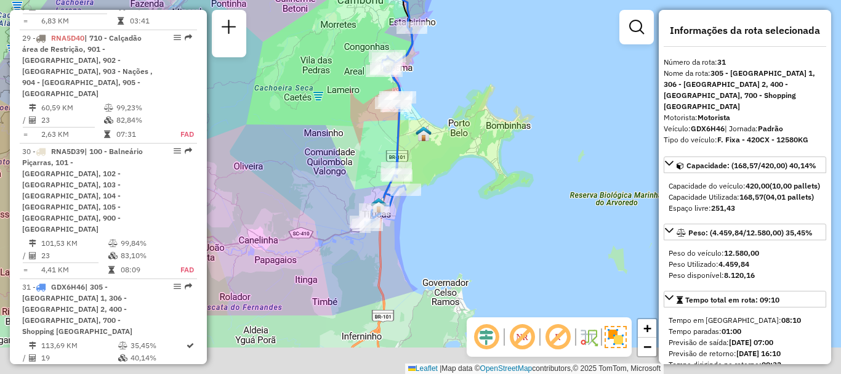
drag, startPoint x: 422, startPoint y: 167, endPoint x: 423, endPoint y: 70, distance: 96.6
click at [423, 70] on div "Janela de atendimento Grade de atendimento Capacidade Transportadoras Veículos …" at bounding box center [420, 187] width 841 height 374
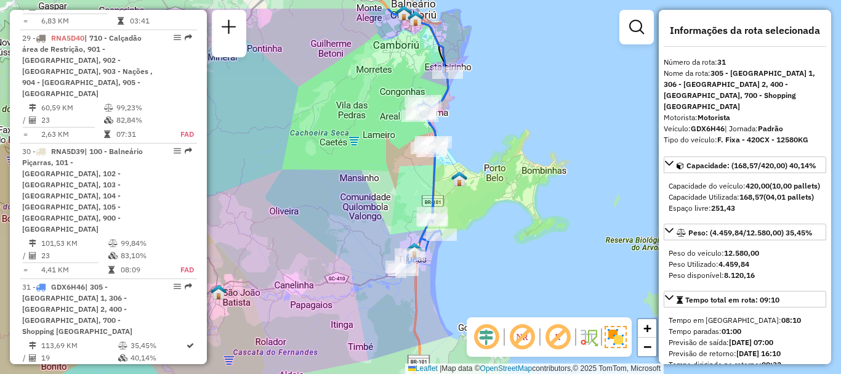
drag, startPoint x: 442, startPoint y: 233, endPoint x: 477, endPoint y: 279, distance: 58.0
click at [477, 279] on div "Janela de atendimento Grade de atendimento Capacidade Transportadoras Veículos …" at bounding box center [420, 187] width 841 height 374
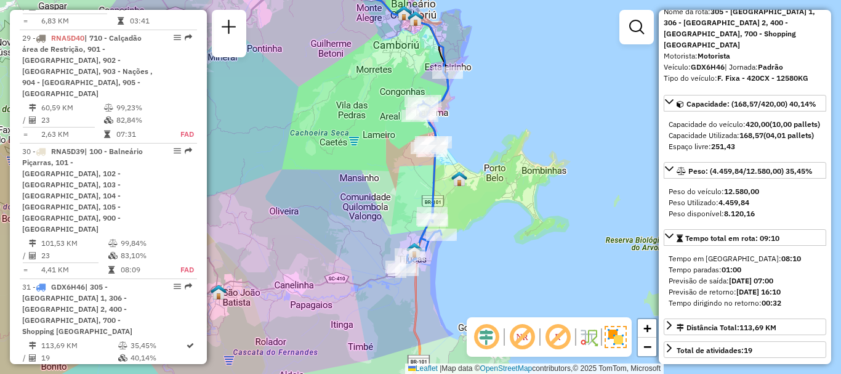
scroll to position [123, 0]
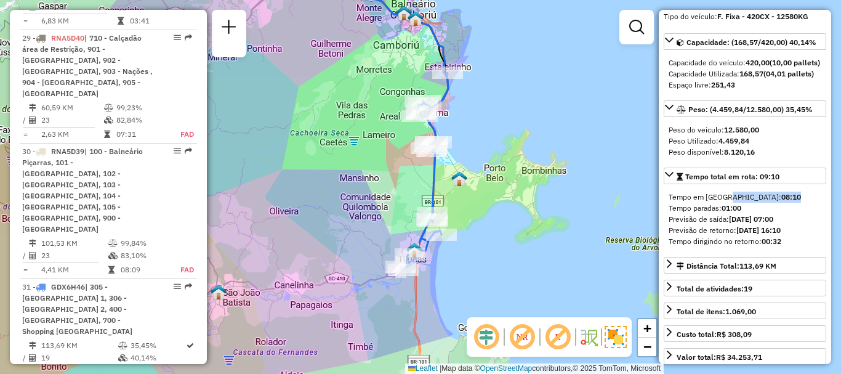
drag, startPoint x: 721, startPoint y: 209, endPoint x: 747, endPoint y: 202, distance: 27.5
click at [747, 202] on div "Tempo em rota: 08:10 Tempo paradas: 01:00 Previsão de saída: 09/10/2025 07:00 P…" at bounding box center [745, 219] width 163 height 65
drag, startPoint x: 726, startPoint y: 220, endPoint x: 751, endPoint y: 218, distance: 25.4
click at [751, 214] on div "Tempo paradas: 01:00" at bounding box center [744, 208] width 153 height 11
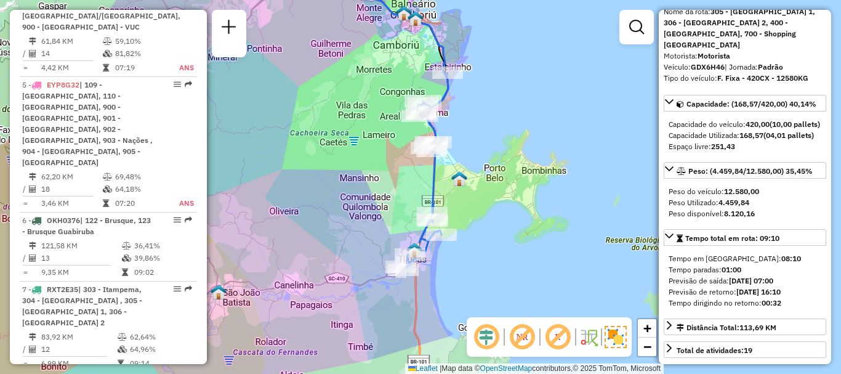
scroll to position [1607, 0]
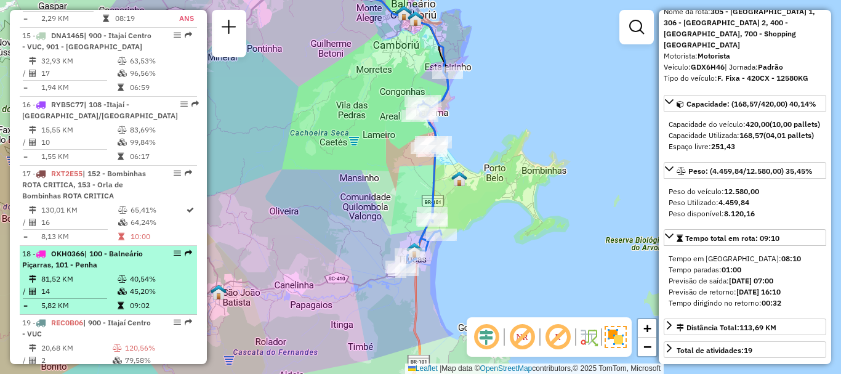
click at [63, 246] on li "18 - OKH0366 | 100 - Balneário Piçarras, 101 - Penha 81,52 KM 40,54% / 14 45,20…" at bounding box center [108, 280] width 177 height 69
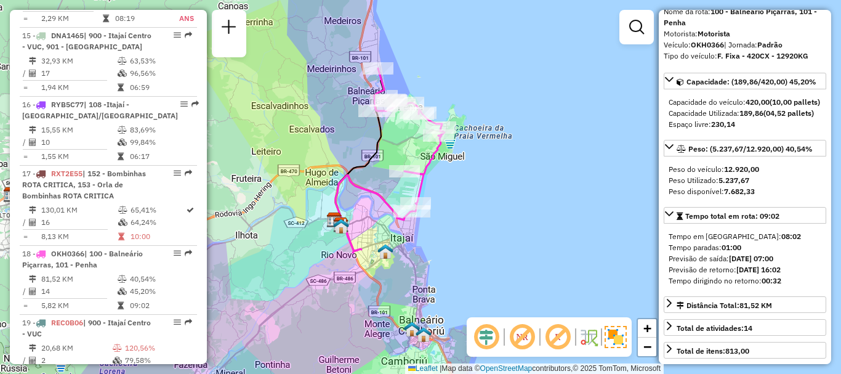
drag, startPoint x: 372, startPoint y: 184, endPoint x: 372, endPoint y: 162, distance: 22.2
click at [372, 162] on icon at bounding box center [359, 146] width 48 height 156
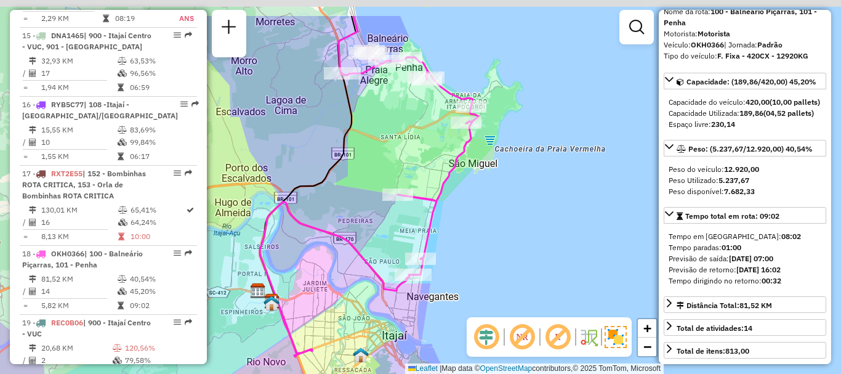
drag, startPoint x: 391, startPoint y: 187, endPoint x: 388, endPoint y: 240, distance: 53.7
click at [388, 240] on div "Janela de atendimento Grade de atendimento Capacidade Transportadoras Veículos …" at bounding box center [420, 187] width 841 height 374
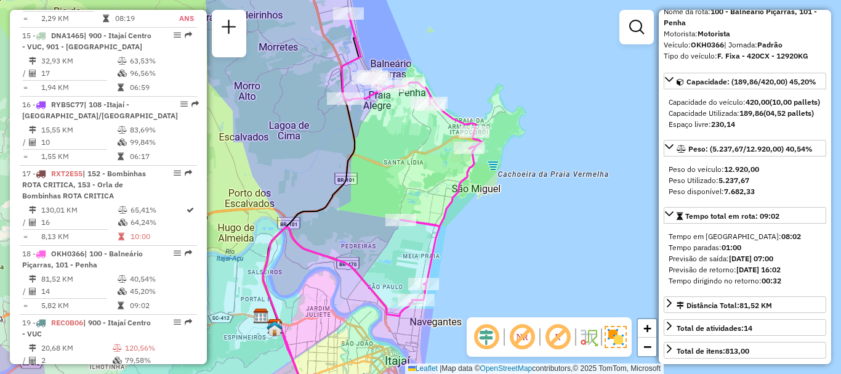
drag, startPoint x: 380, startPoint y: 175, endPoint x: 387, endPoint y: 208, distance: 33.8
click at [387, 208] on div "Janela de atendimento Grade de atendimento Capacidade Transportadoras Veículos …" at bounding box center [420, 187] width 841 height 374
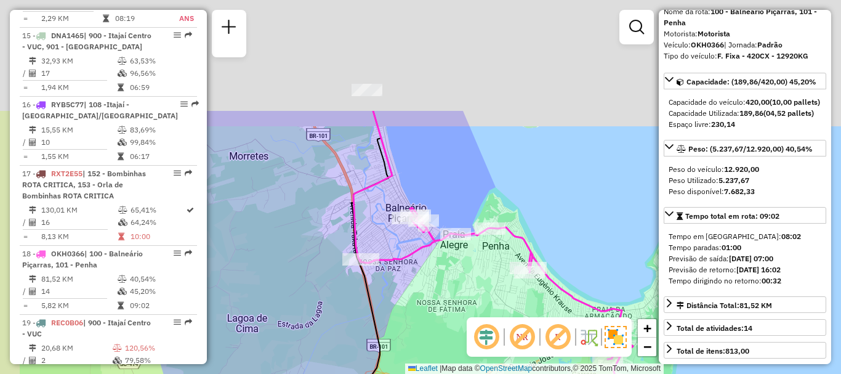
drag, startPoint x: 388, startPoint y: 108, endPoint x: 420, endPoint y: 257, distance: 151.9
click at [420, 257] on icon at bounding box center [492, 335] width 279 height 448
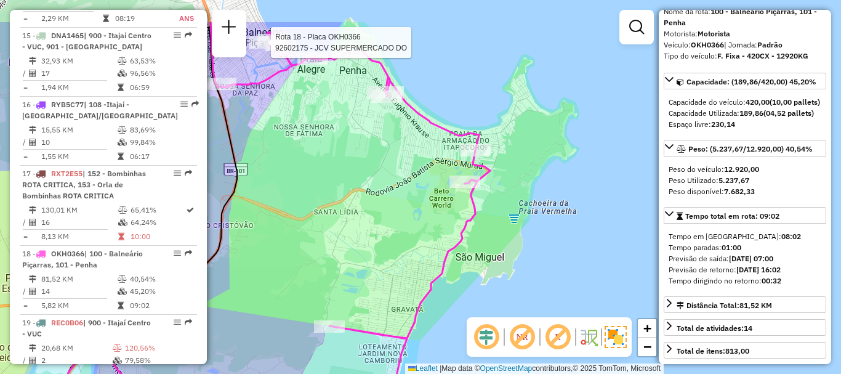
drag, startPoint x: 471, startPoint y: 143, endPoint x: 480, endPoint y: 203, distance: 60.4
click at [480, 203] on icon at bounding box center [350, 246] width 279 height 448
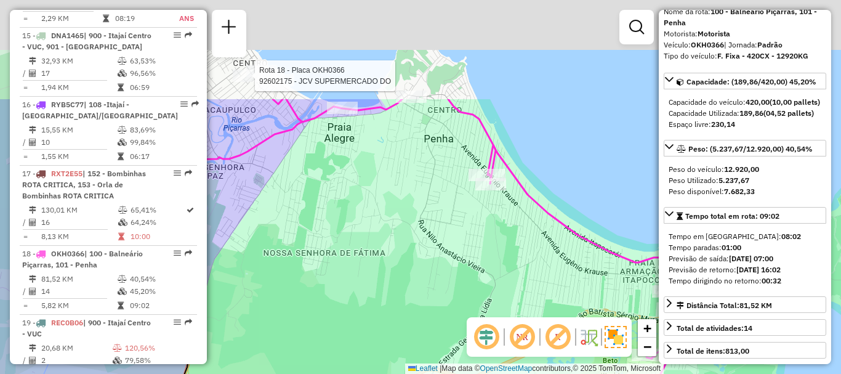
drag, startPoint x: 380, startPoint y: 151, endPoint x: 431, endPoint y: 293, distance: 151.1
click at [431, 293] on div "Rota 18 - Placa OKH0366 92602175 - JCV SUPERMERCADO DO Janela de atendimento Gr…" at bounding box center [420, 187] width 841 height 374
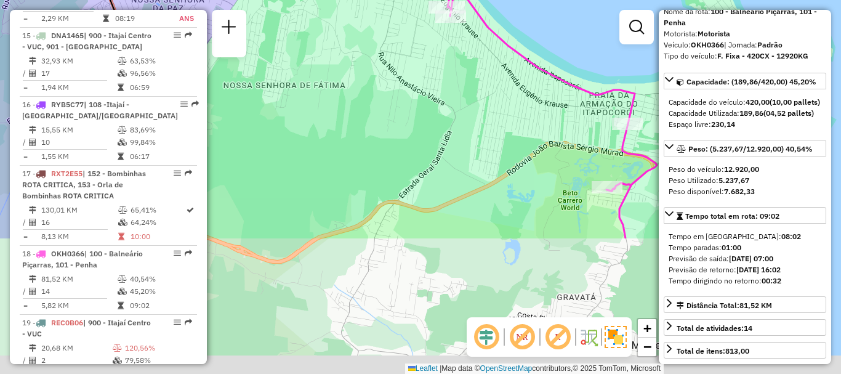
drag, startPoint x: 420, startPoint y: 277, endPoint x: 377, endPoint y: 105, distance: 177.5
click at [377, 105] on div "Rota 18 - Placa OKH0366 92602175 - JCV SUPERMERCADO DO Janela de atendimento Gr…" at bounding box center [420, 187] width 841 height 374
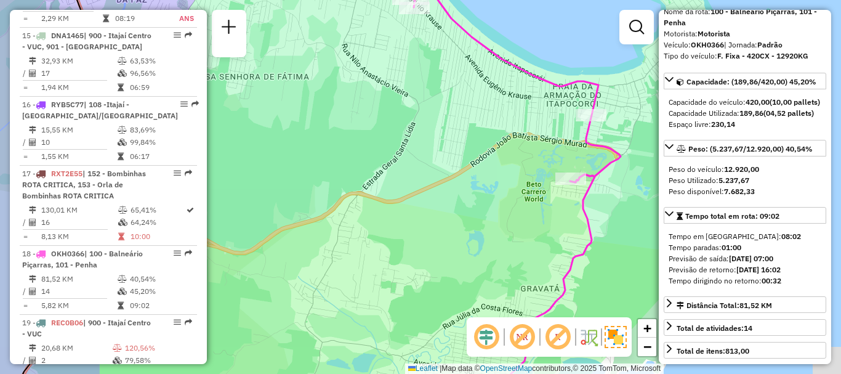
drag, startPoint x: 449, startPoint y: 208, endPoint x: 413, endPoint y: 199, distance: 37.3
click at [413, 199] on div "Rota 18 - Placa OKH0366 92602175 - JCV SUPERMERCADO DO Janela de atendimento Gr…" at bounding box center [420, 187] width 841 height 374
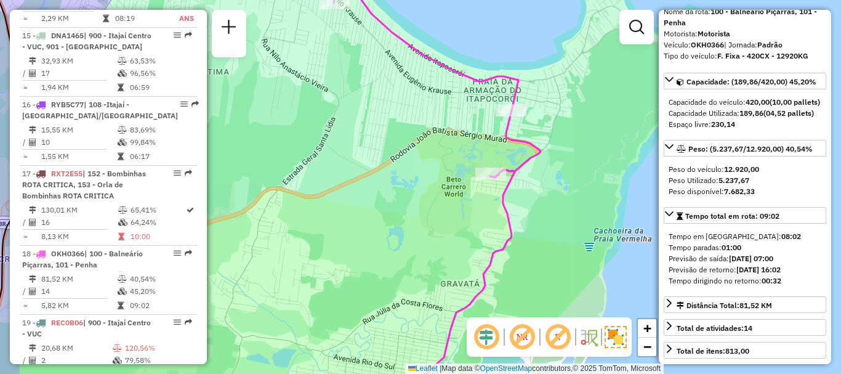
drag, startPoint x: 539, startPoint y: 241, endPoint x: 459, endPoint y: 236, distance: 80.2
click at [459, 236] on div "Rota 18 - Placa OKH0366 92602175 - JCV SUPERMERCADO DO Janela de atendimento Gr…" at bounding box center [420, 187] width 841 height 374
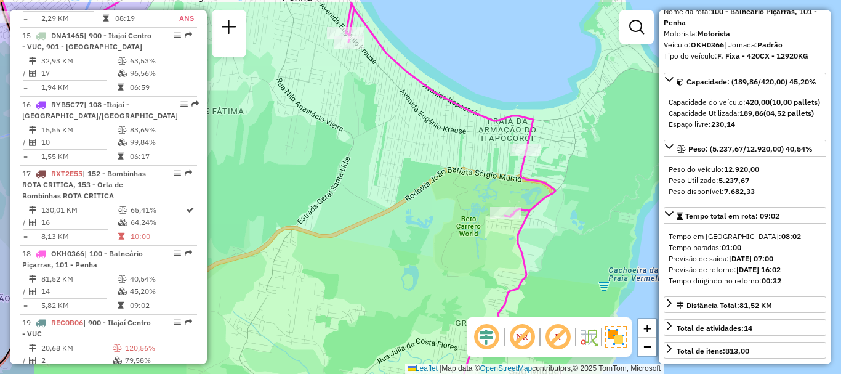
drag, startPoint x: 342, startPoint y: 33, endPoint x: 357, endPoint y: 73, distance: 42.6
click at [357, 73] on div "Rota 18 - Placa OKH0366 92602175 - JCV SUPERMERCADO DO Janela de atendimento Gr…" at bounding box center [420, 187] width 841 height 374
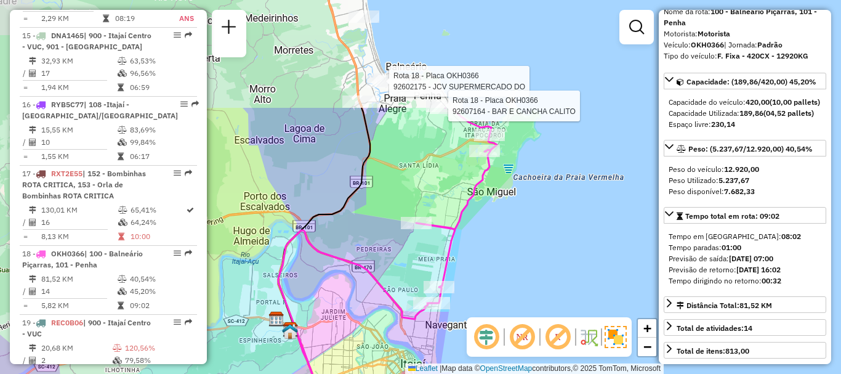
drag, startPoint x: 363, startPoint y: 87, endPoint x: 404, endPoint y: 233, distance: 151.0
click at [404, 233] on div "Rota 18 - Placa OKH0366 92602175 - JCV SUPERMERCADO DO Rota 18 - Placa OKH0366 …" at bounding box center [420, 187] width 841 height 374
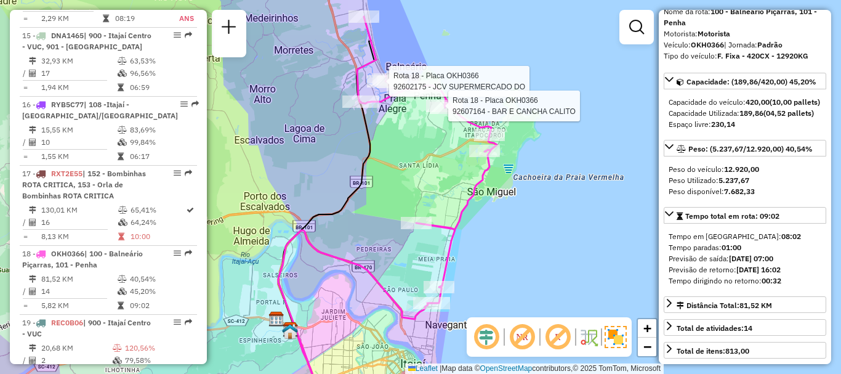
click at [552, 225] on div "Rota 18 - Placa OKH0366 92602175 - JCV SUPERMERCADO DO Rota 18 - Placa OKH0366 …" at bounding box center [420, 187] width 841 height 374
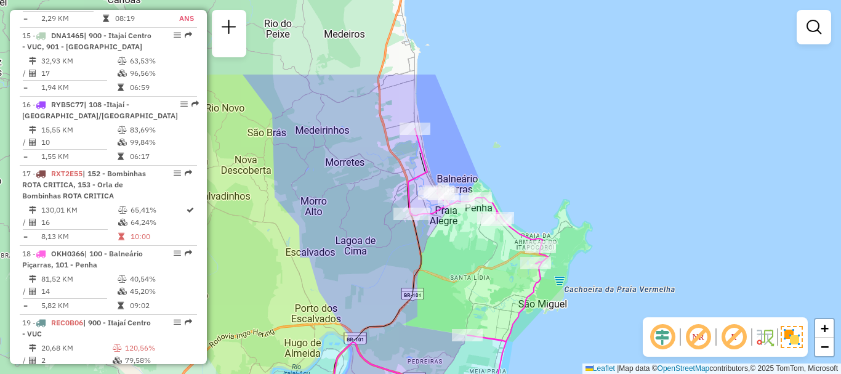
drag, startPoint x: 351, startPoint y: 126, endPoint x: 387, endPoint y: 216, distance: 96.9
click at [387, 216] on div "Janela de atendimento Grade de atendimento Capacidade Transportadoras Veículos …" at bounding box center [420, 187] width 841 height 374
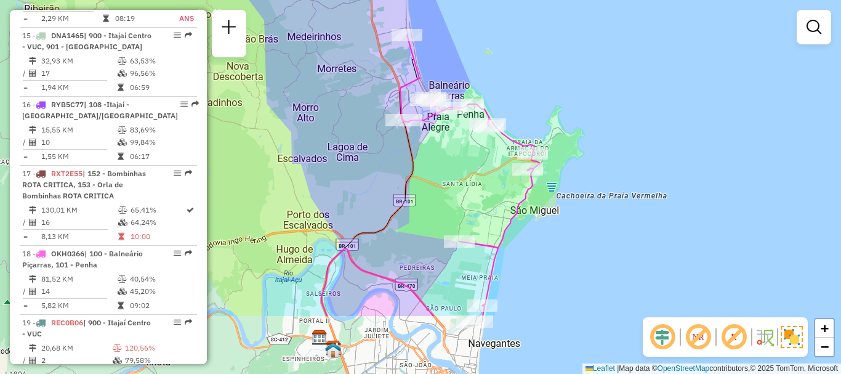
drag, startPoint x: 435, startPoint y: 215, endPoint x: 426, endPoint y: 122, distance: 93.4
click at [426, 122] on icon at bounding box center [470, 175] width 140 height 281
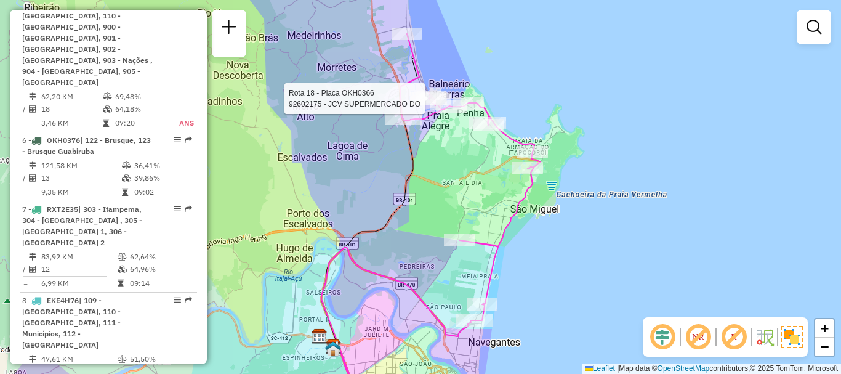
scroll to position [451, 0]
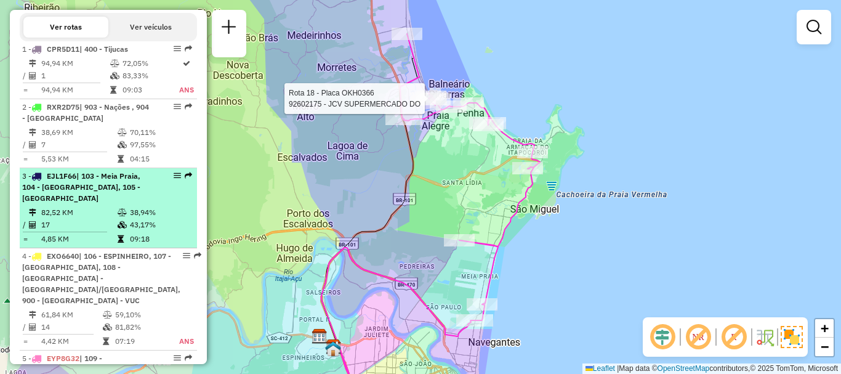
click at [73, 193] on span "| 103 - Meia Praia, 104 - Navegantes, 105 - Pedreiras" at bounding box center [81, 186] width 118 height 31
select select "**********"
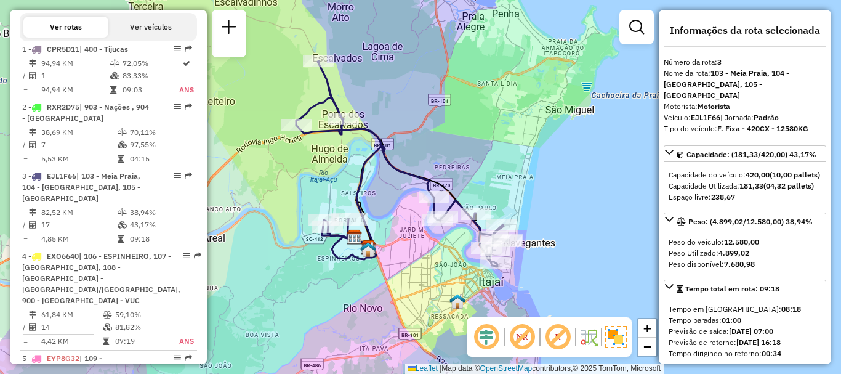
drag, startPoint x: 446, startPoint y: 158, endPoint x: 442, endPoint y: 143, distance: 15.2
click at [442, 143] on div "Janela de atendimento Grade de atendimento Capacidade Transportadoras Veículos …" at bounding box center [420, 187] width 841 height 374
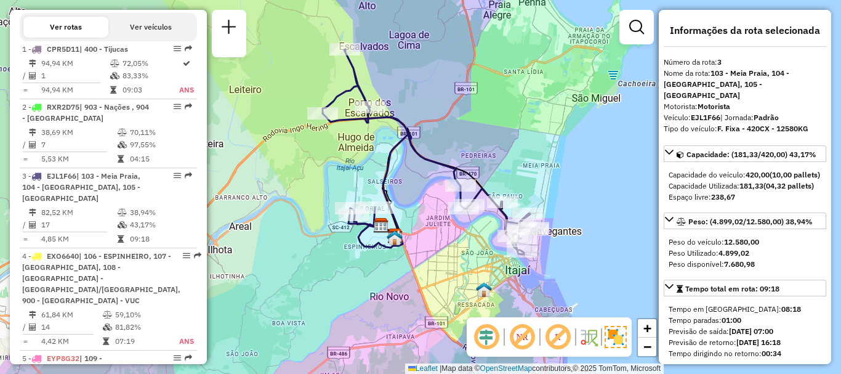
drag, startPoint x: 442, startPoint y: 143, endPoint x: 468, endPoint y: 132, distance: 28.9
click at [468, 132] on div "Janela de atendimento Grade de atendimento Capacidade Transportadoras Veículos …" at bounding box center [420, 187] width 841 height 374
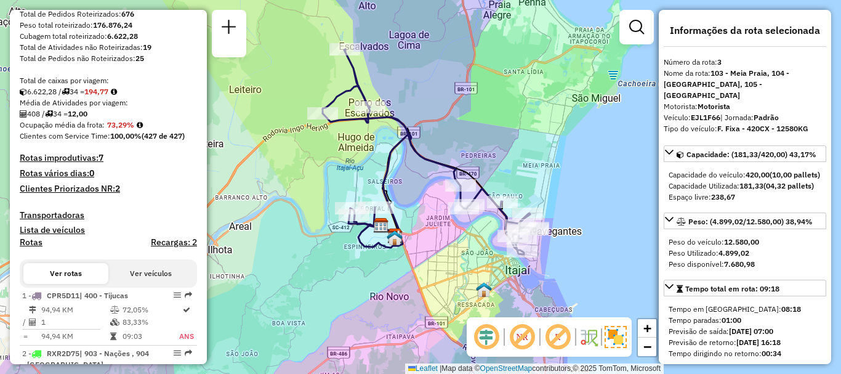
scroll to position [1676, 0]
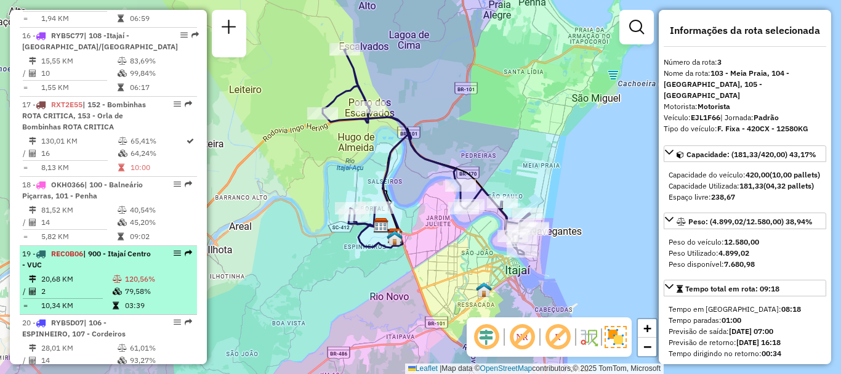
click at [70, 246] on li "19 - REC0B06 | 900 - Itajaí Centro - VUC 20,68 KM 120,56% / 2 79,58% = 10,34 KM…" at bounding box center [108, 280] width 177 height 69
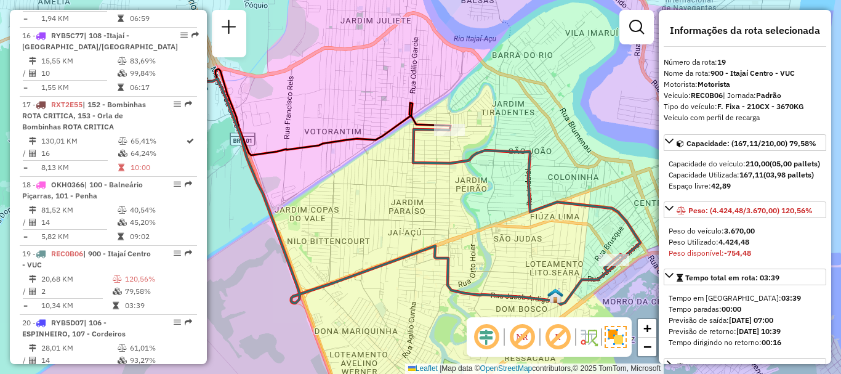
scroll to position [2732, 0]
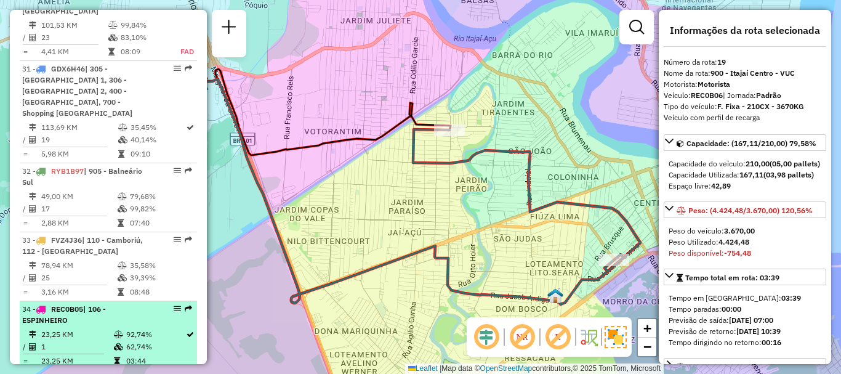
click at [122, 328] on td at bounding box center [119, 334] width 12 height 12
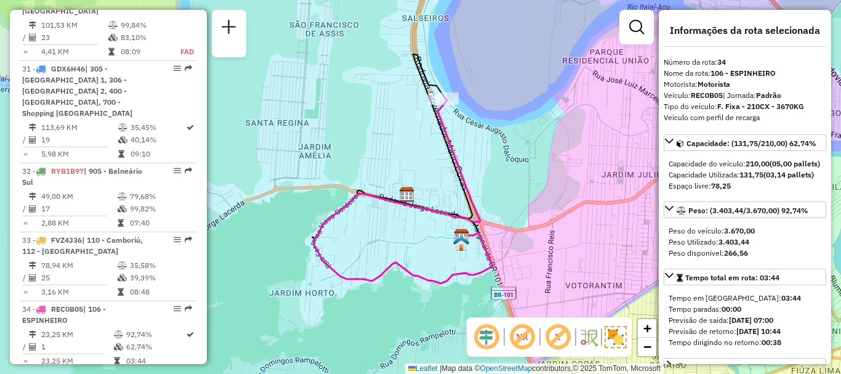
drag, startPoint x: 500, startPoint y: 191, endPoint x: 482, endPoint y: 173, distance: 25.2
click at [482, 173] on div "Janela de atendimento Grade de atendimento Capacidade Transportadoras Veículos …" at bounding box center [420, 187] width 841 height 374
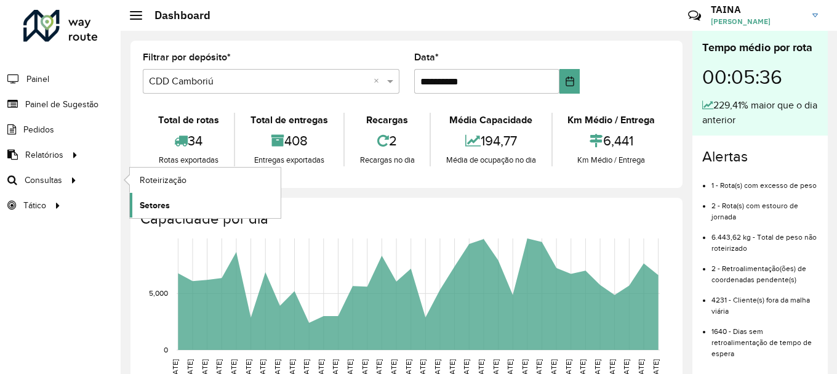
drag, startPoint x: 149, startPoint y: 198, endPoint x: 197, endPoint y: 179, distance: 51.4
click at [0, 0] on link "Setores" at bounding box center [0, 0] width 0 height 0
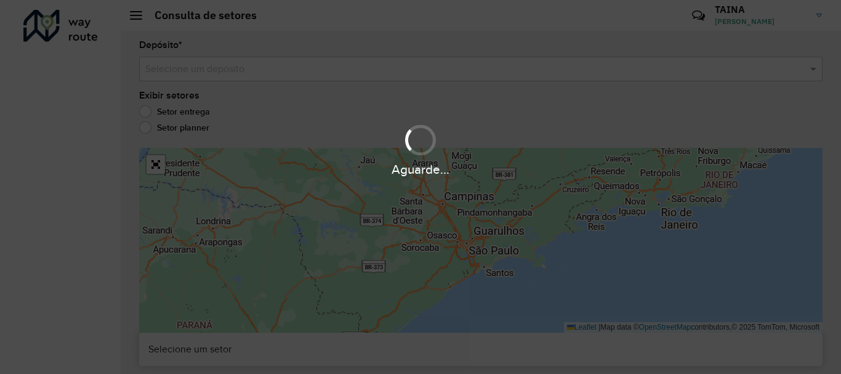
click at [397, 65] on div "Aguarde..." at bounding box center [420, 187] width 841 height 374
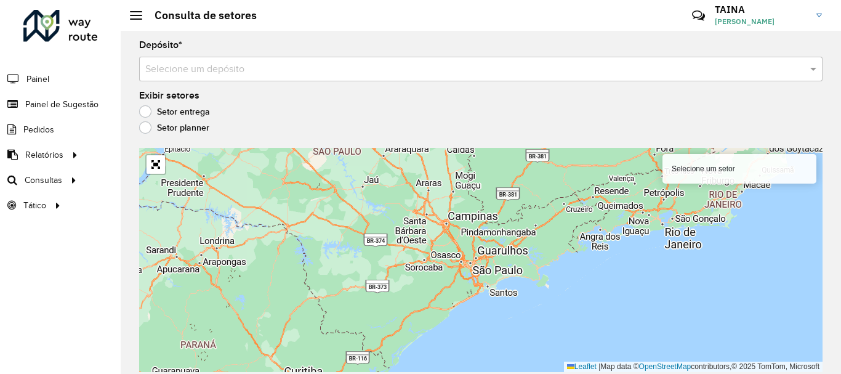
click at [211, 73] on input "text" at bounding box center [468, 69] width 646 height 15
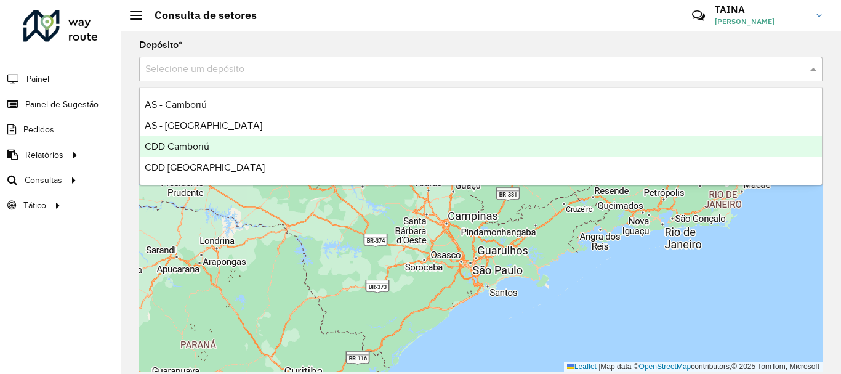
click at [204, 150] on span "CDD Camboriú" at bounding box center [177, 146] width 65 height 10
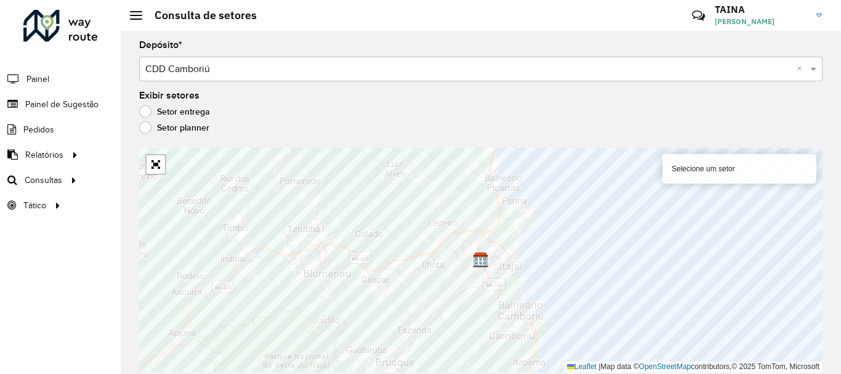
drag, startPoint x: 536, startPoint y: 110, endPoint x: 539, endPoint y: 40, distance: 70.2
click at [539, 40] on div "Depósito * Selecione um depósito × CDD Camboriú × Exibir setores Setor entrega …" at bounding box center [481, 202] width 720 height 343
click at [665, 95] on div "Exibir setores Setor entrega Setor planner" at bounding box center [480, 114] width 683 height 47
click at [153, 159] on link "Abrir mapa em tela cheia" at bounding box center [155, 164] width 18 height 18
